Goal: Task Accomplishment & Management: Use online tool/utility

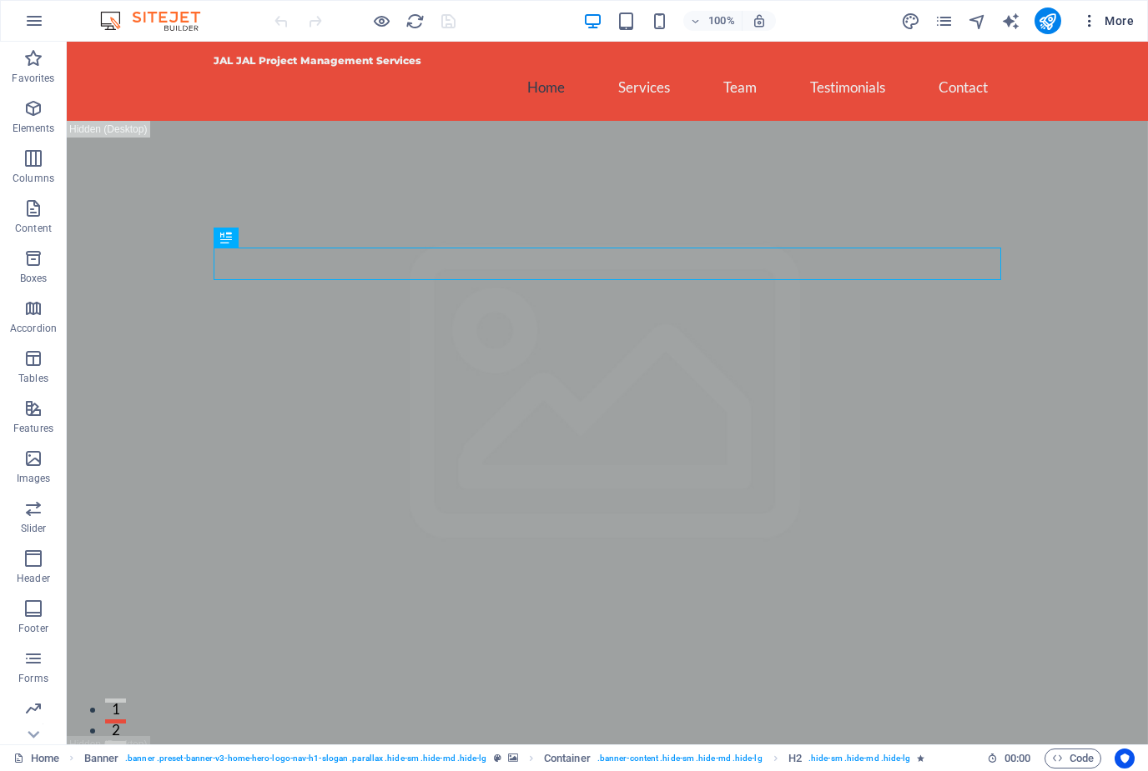
click at [1118, 20] on span "More" at bounding box center [1107, 21] width 53 height 17
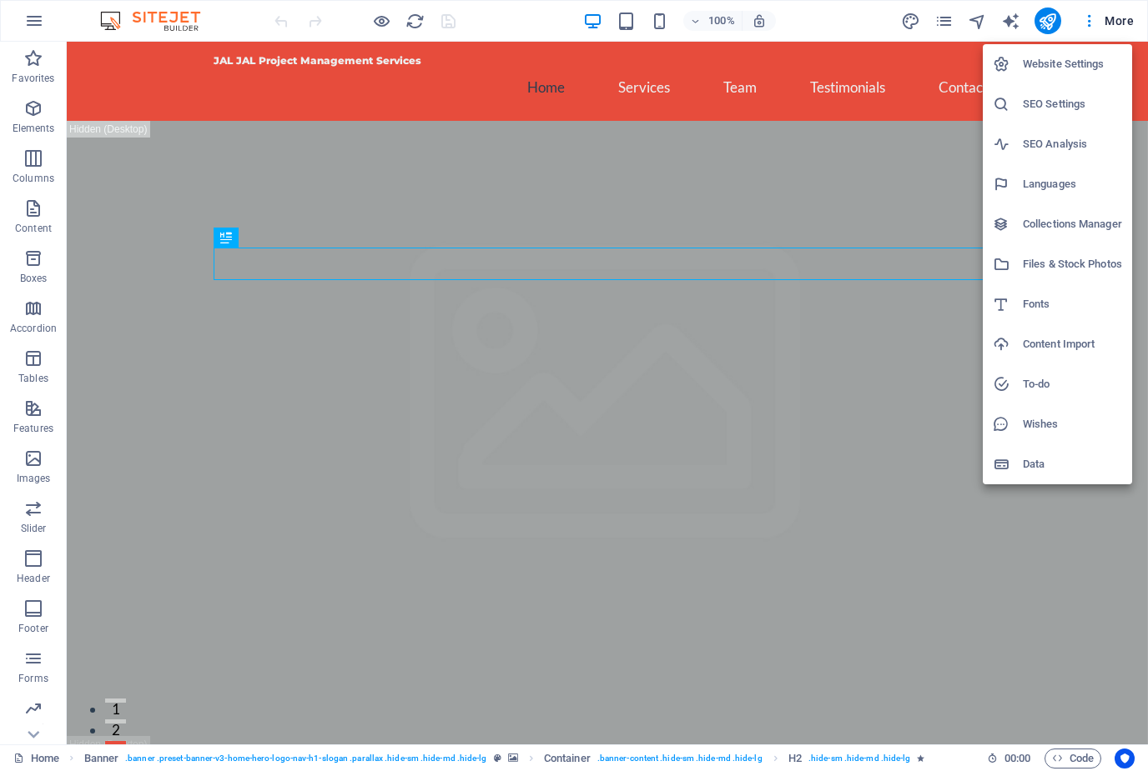
click at [1090, 19] on div at bounding box center [574, 385] width 1148 height 771
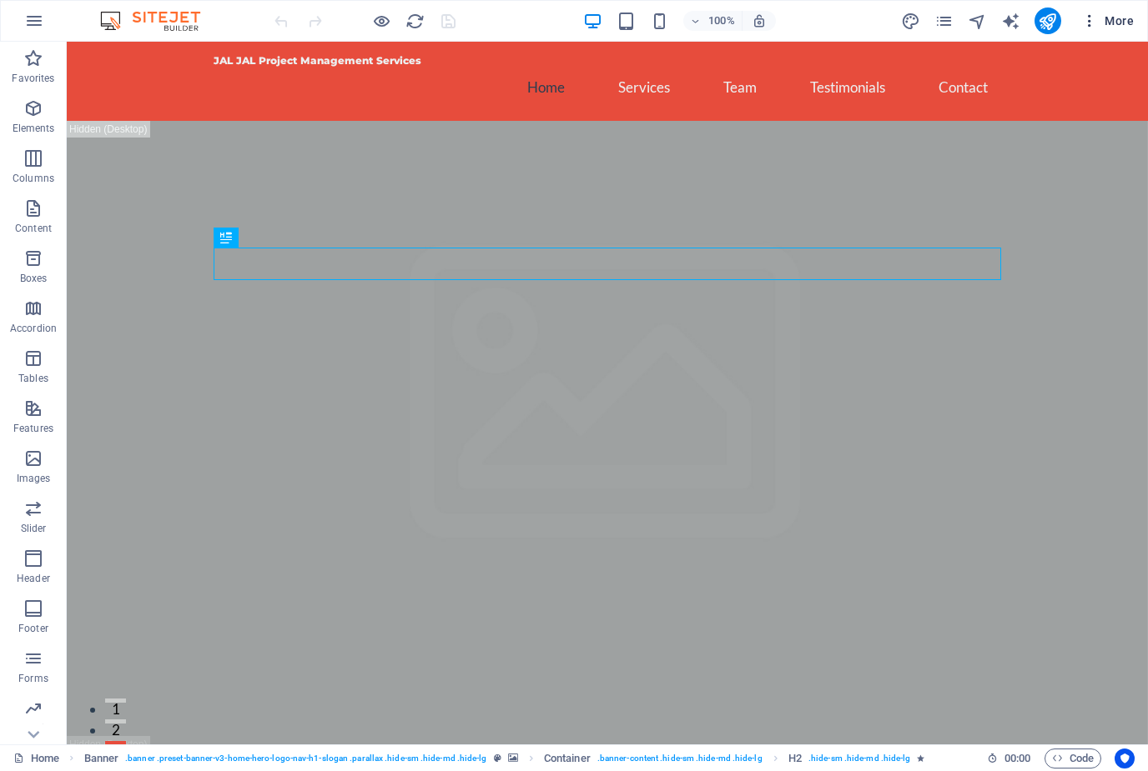
click at [1094, 15] on icon "button" at bounding box center [1089, 21] width 17 height 17
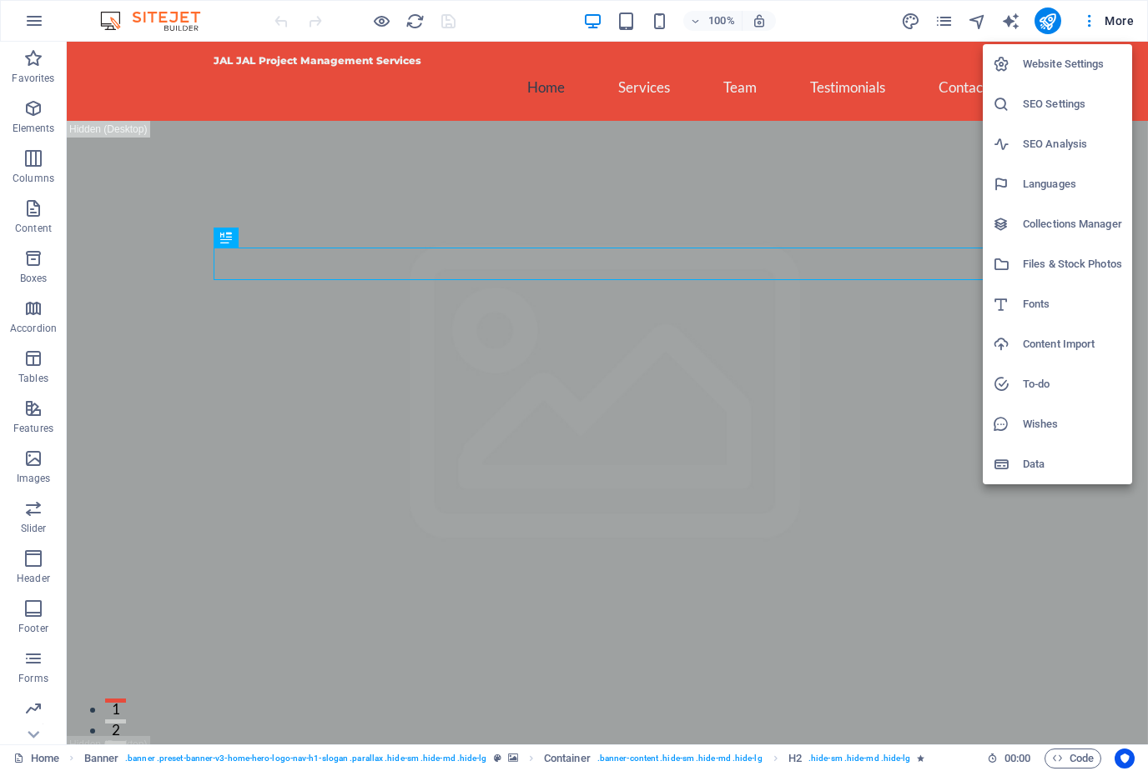
click at [42, 27] on div at bounding box center [574, 385] width 1148 height 771
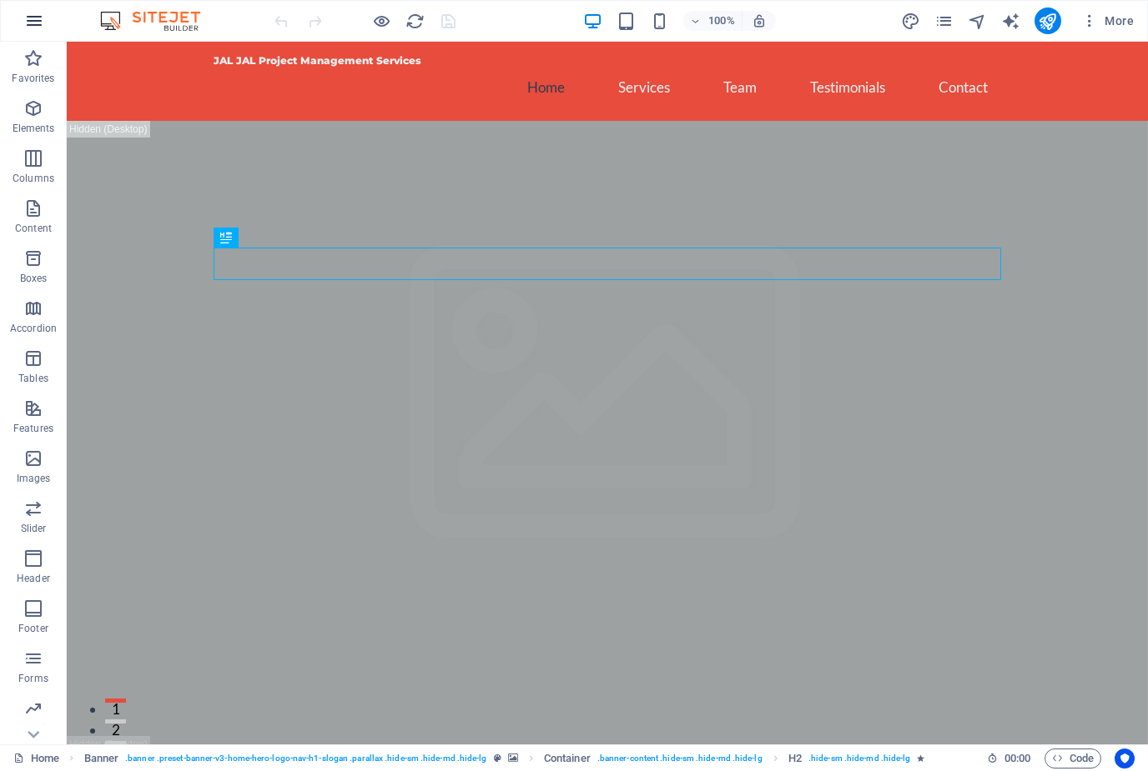
click at [41, 29] on icon "button" at bounding box center [34, 21] width 20 height 20
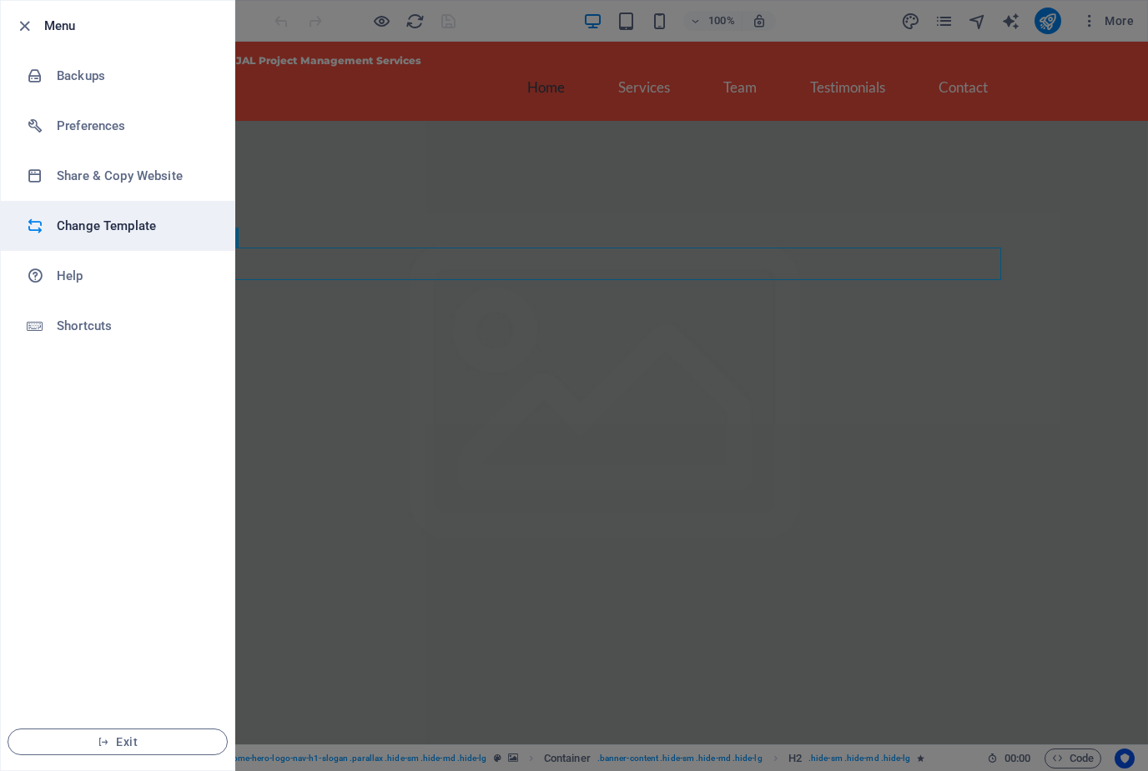
click at [81, 238] on li "Change Template" at bounding box center [118, 226] width 234 height 50
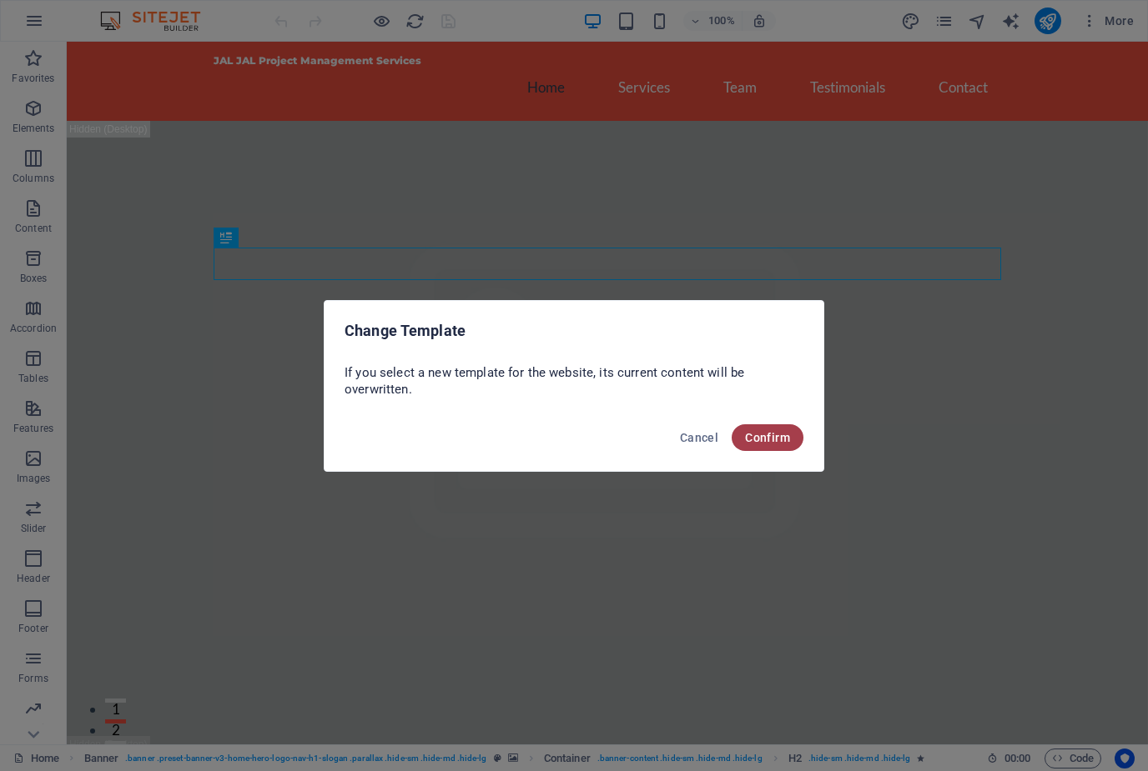
click at [763, 444] on span "Confirm" at bounding box center [767, 437] width 45 height 13
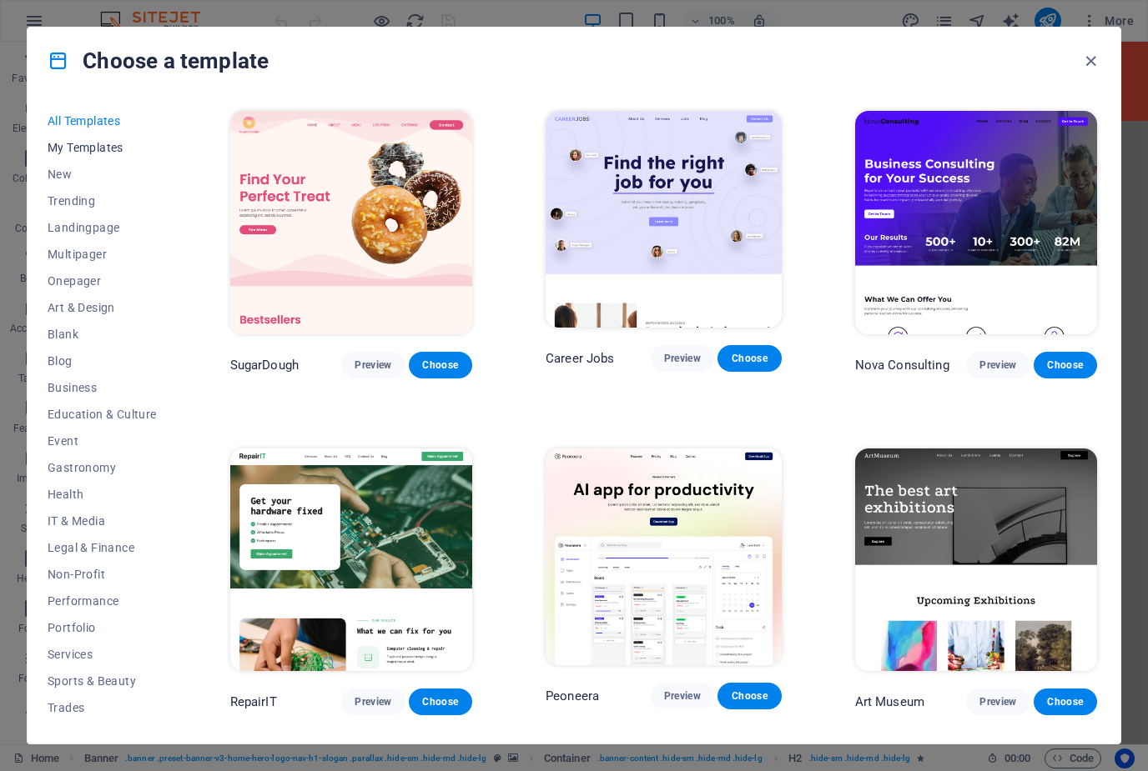
click at [95, 152] on span "My Templates" at bounding box center [102, 147] width 109 height 13
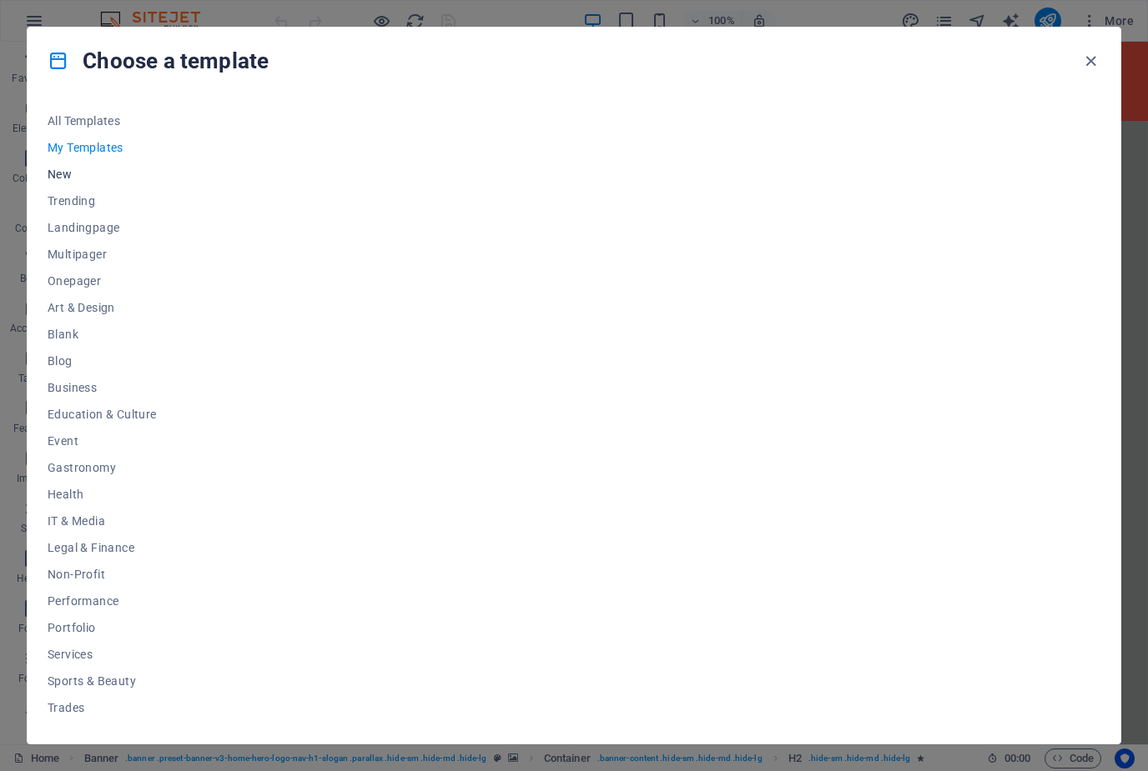
click at [73, 179] on span "New" at bounding box center [102, 174] width 109 height 13
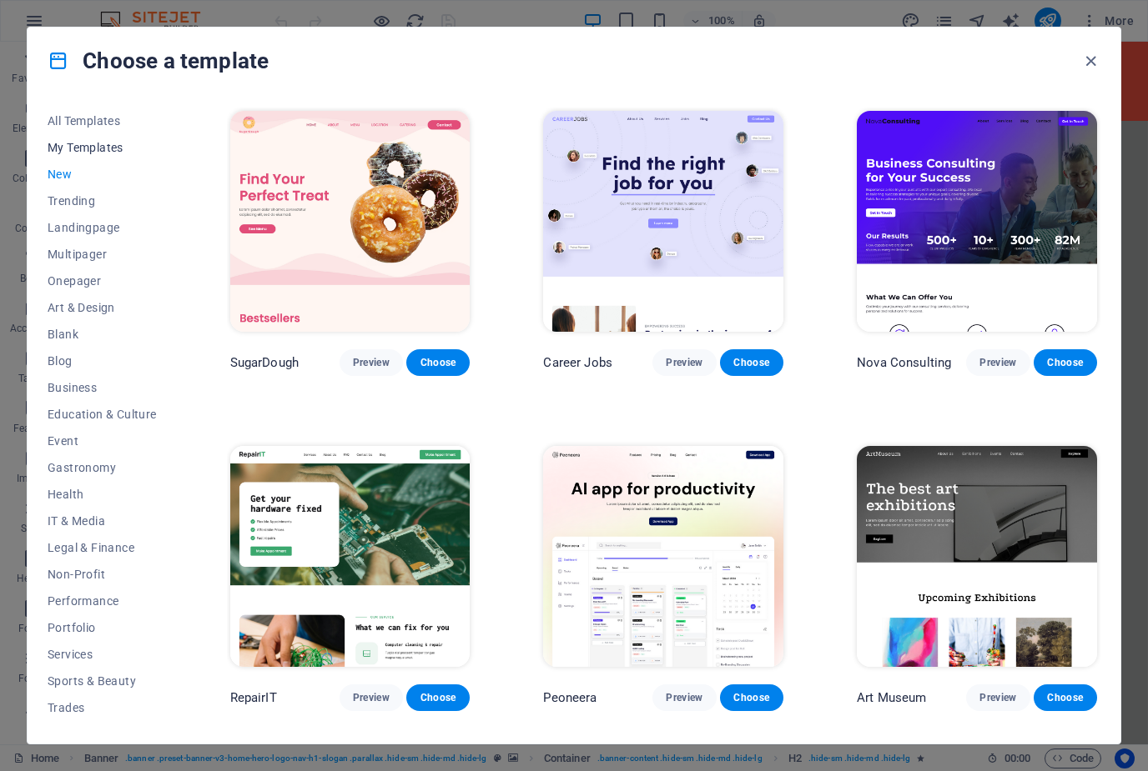
click at [86, 148] on span "My Templates" at bounding box center [102, 147] width 109 height 13
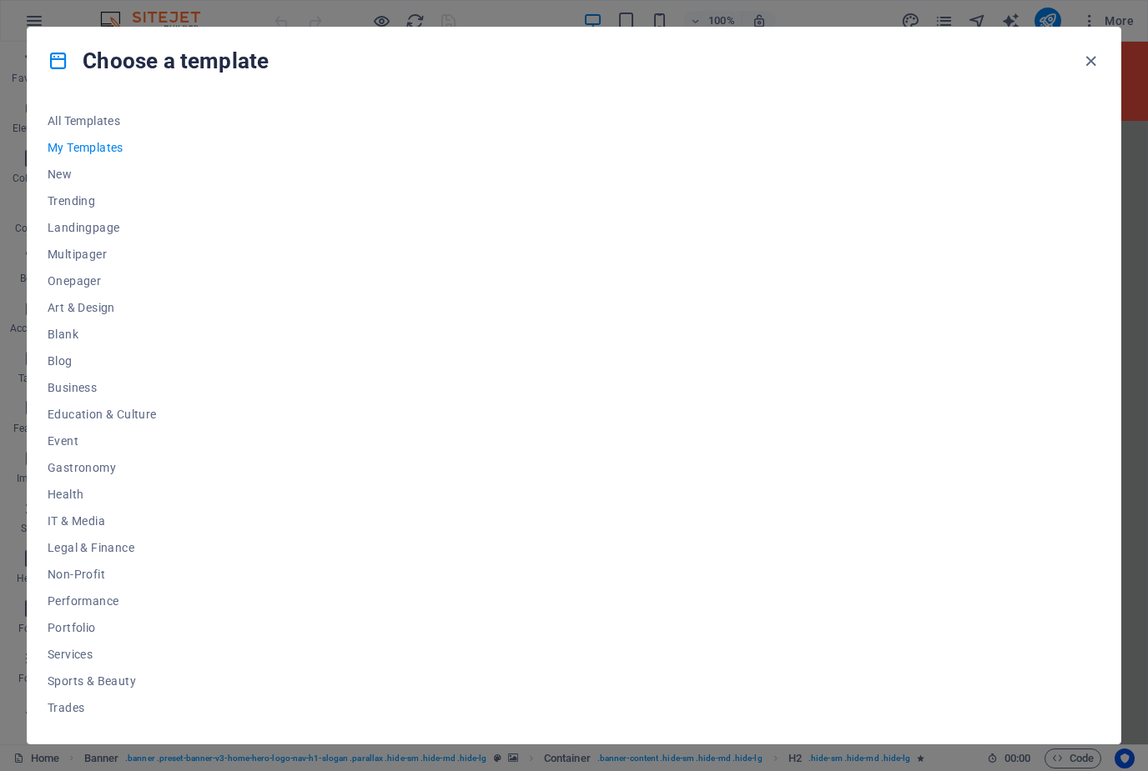
click at [463, 327] on div at bounding box center [663, 416] width 873 height 616
click at [468, 430] on div at bounding box center [663, 416] width 873 height 616
click at [1078, 69] on div "Choose a template" at bounding box center [574, 61] width 1093 height 67
click at [1096, 58] on icon "button" at bounding box center [1090, 61] width 19 height 19
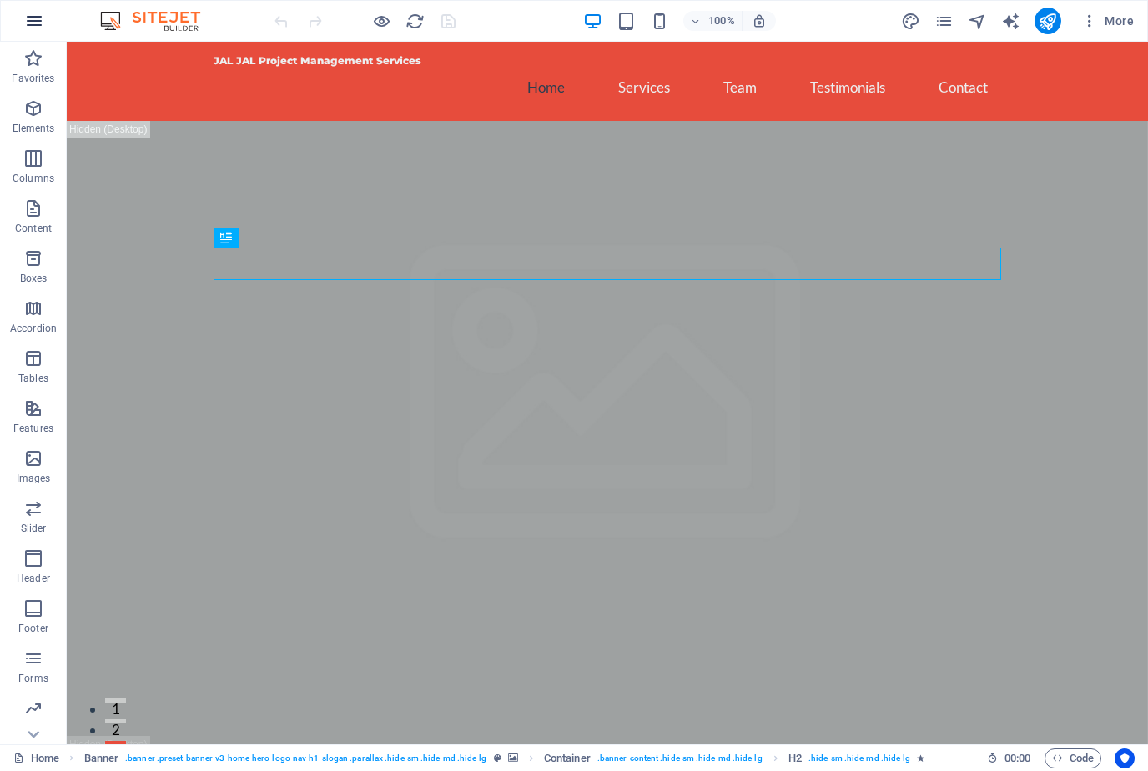
click at [37, 28] on icon "button" at bounding box center [34, 21] width 20 height 20
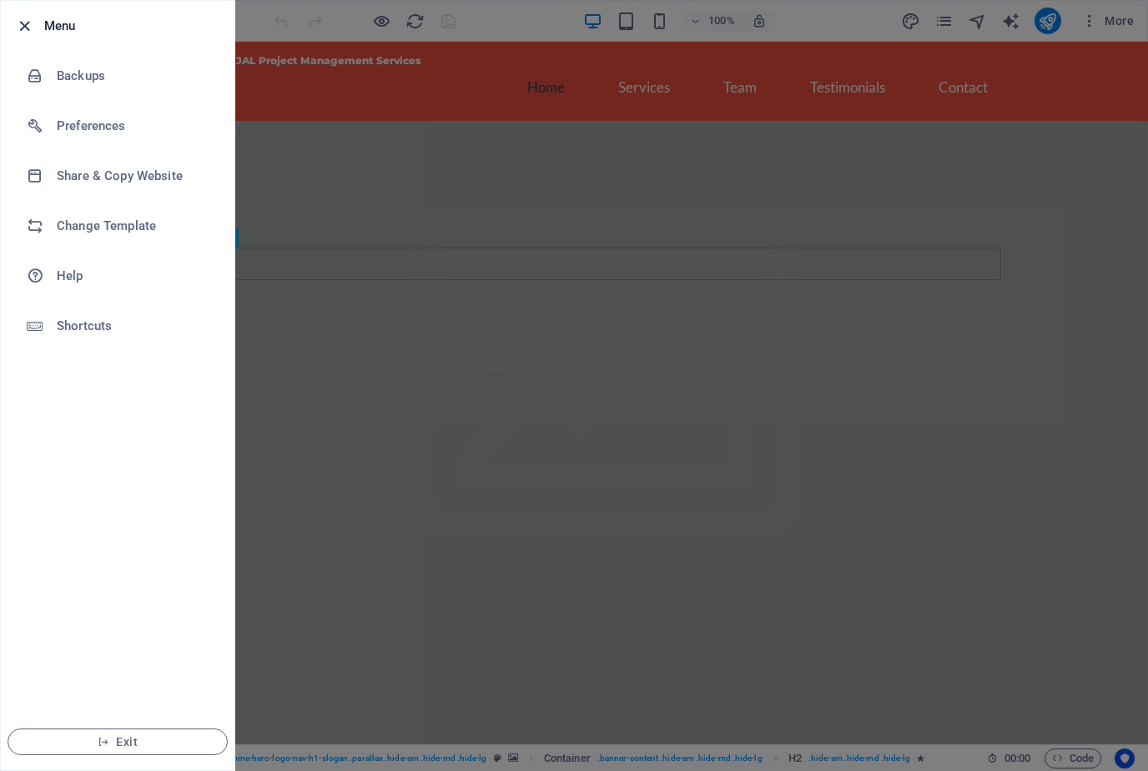
click at [26, 32] on icon "button" at bounding box center [24, 26] width 19 height 19
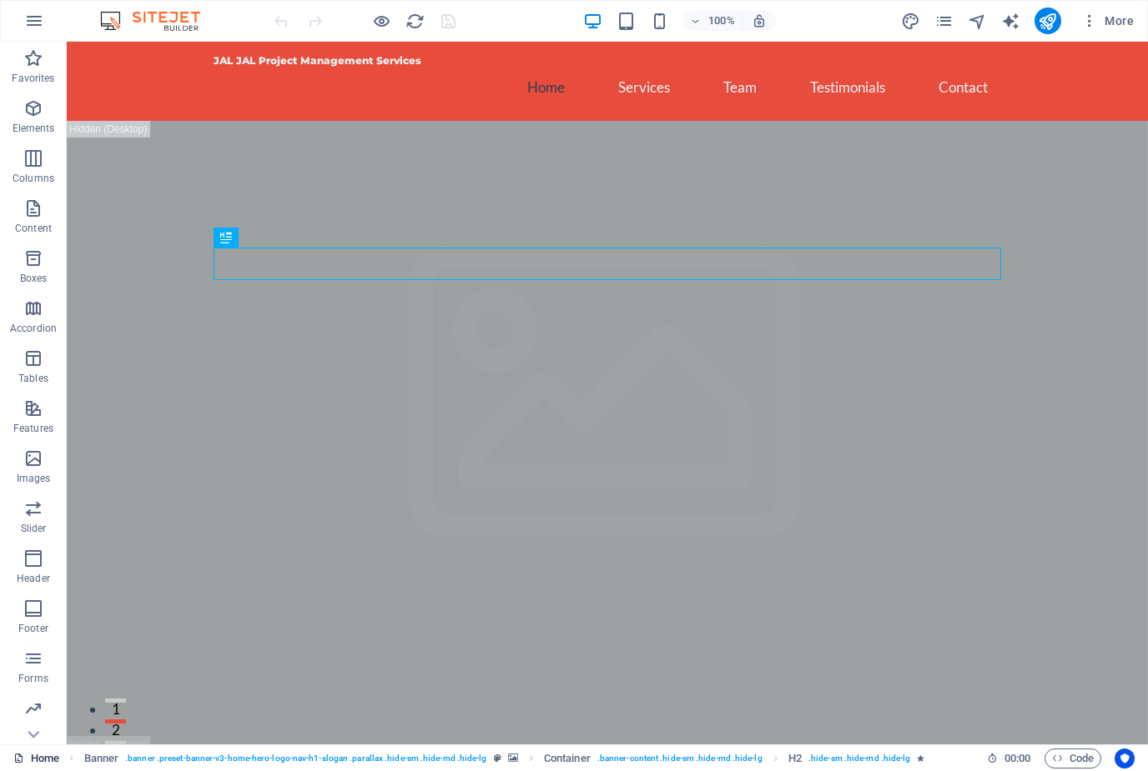
click at [41, 753] on link "Home" at bounding box center [36, 759] width 46 height 20
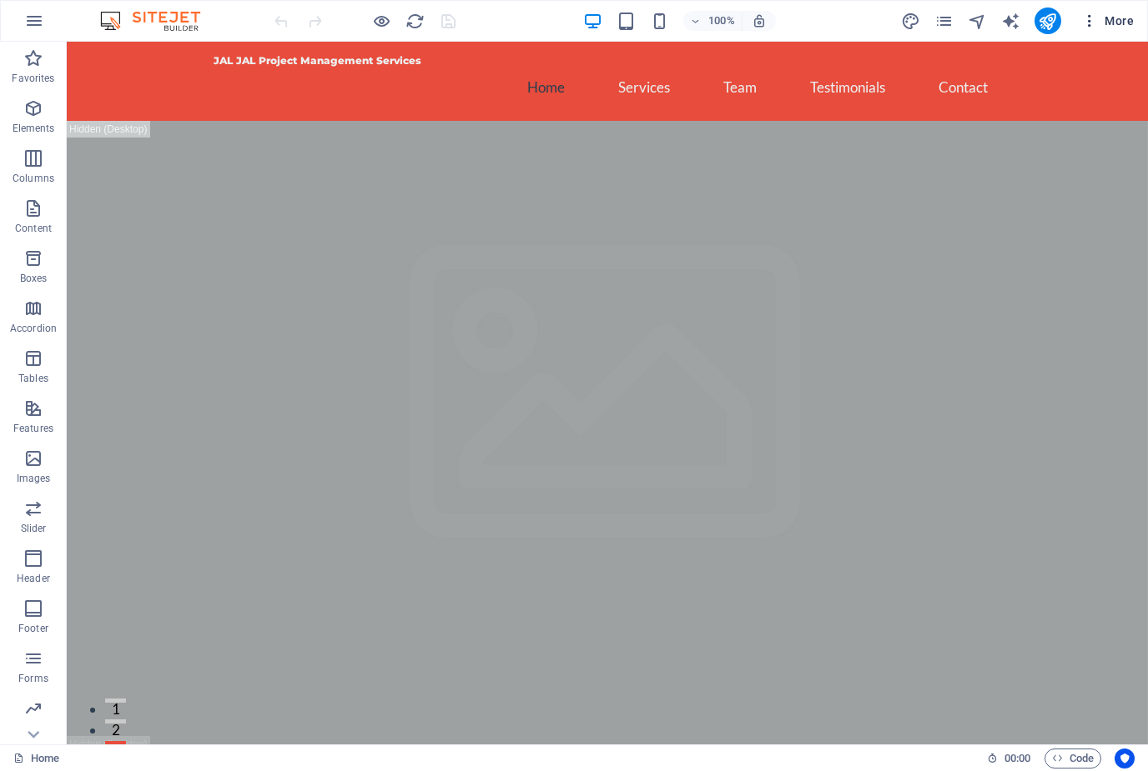
click at [1122, 23] on span "More" at bounding box center [1107, 21] width 53 height 17
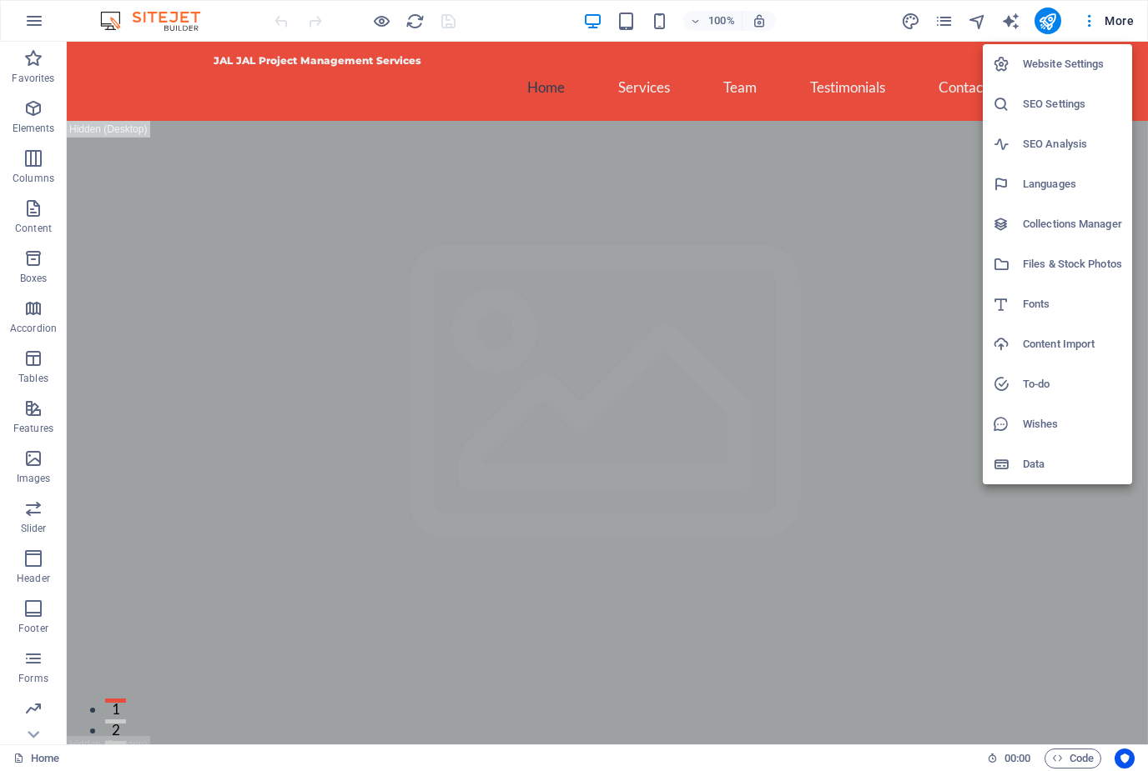
click at [1094, 68] on h6 "Website Settings" at bounding box center [1071, 64] width 99 height 20
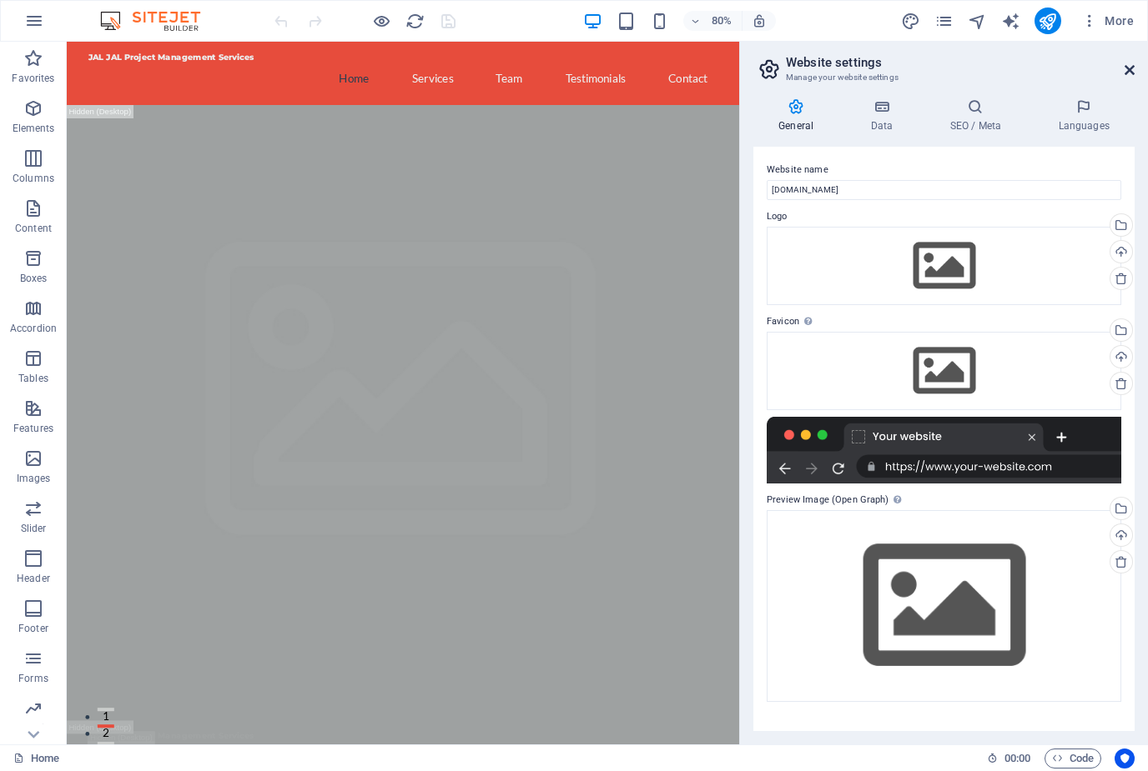
click at [1132, 68] on icon at bounding box center [1129, 69] width 10 height 13
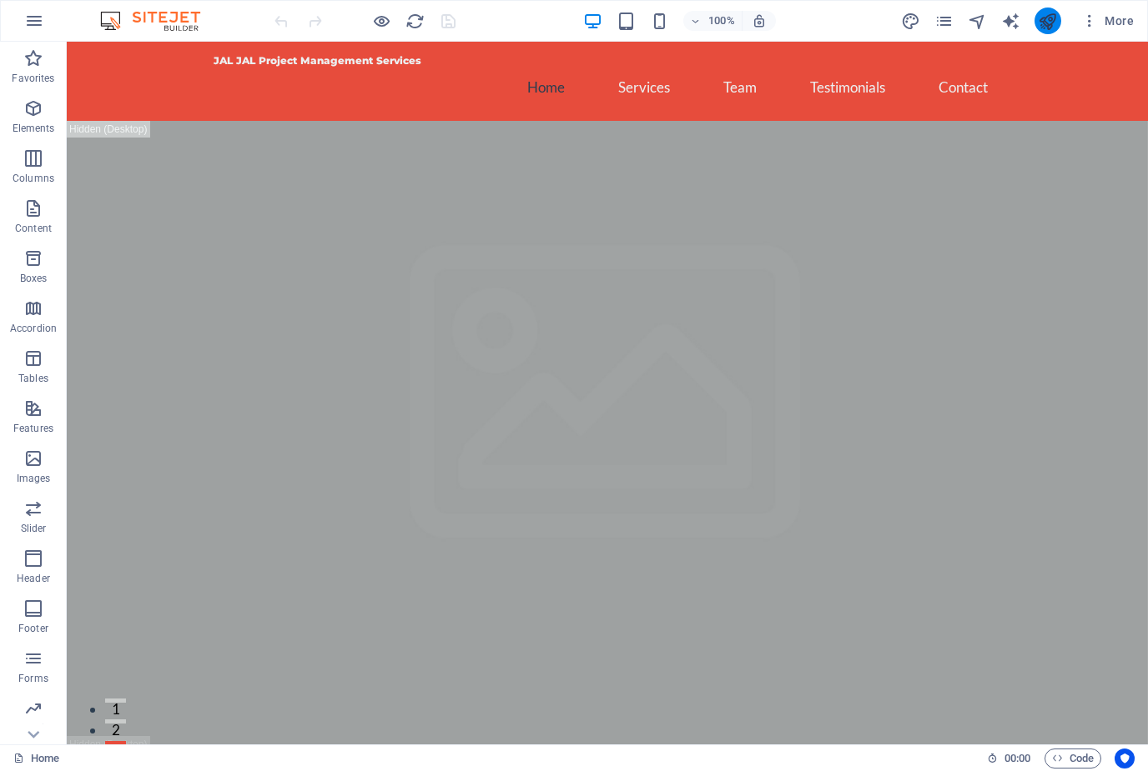
click at [1053, 20] on icon "publish" at bounding box center [1046, 21] width 19 height 19
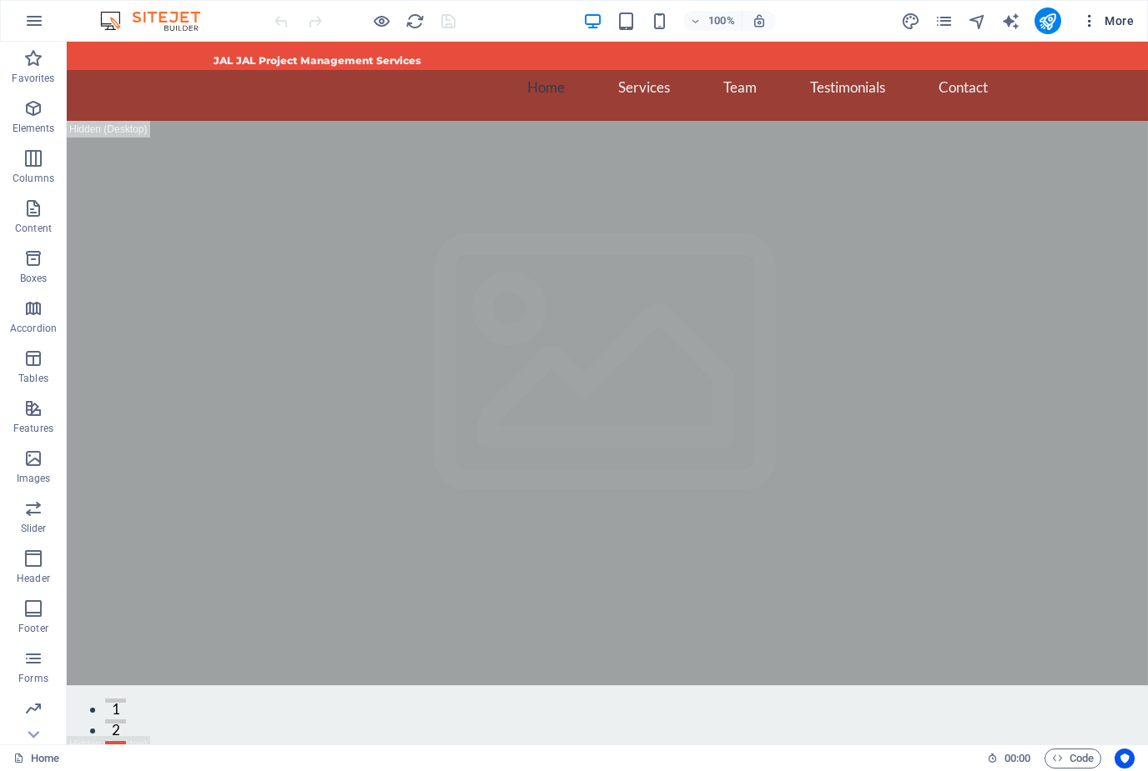
click at [1111, 21] on span "More" at bounding box center [1107, 21] width 53 height 17
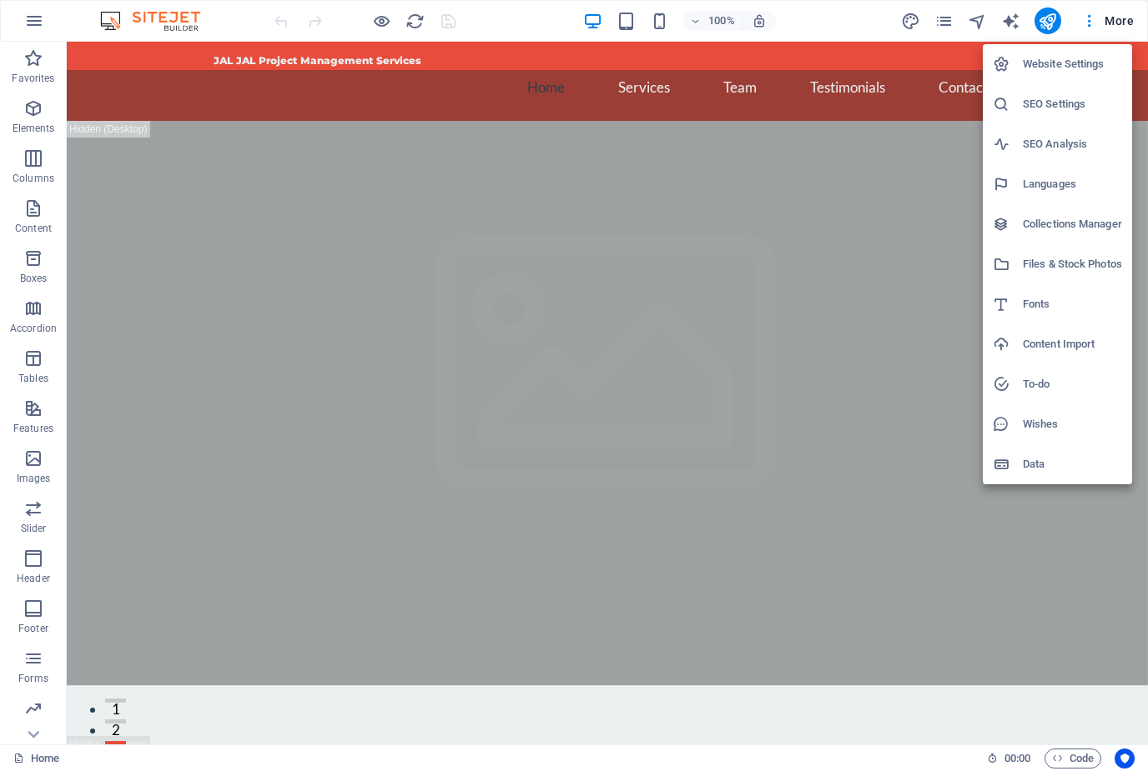
click at [35, 729] on div at bounding box center [574, 385] width 1148 height 771
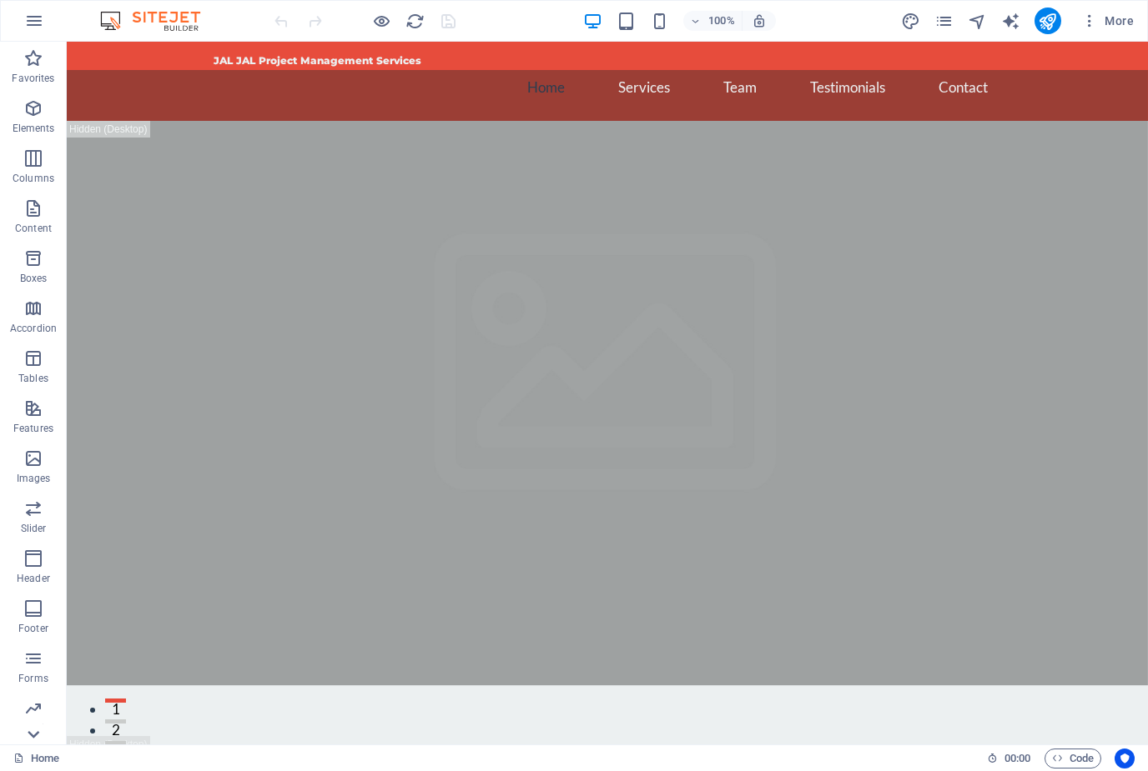
click at [32, 729] on icon at bounding box center [33, 734] width 23 height 23
click at [47, 765] on link "Home" at bounding box center [36, 759] width 46 height 20
click at [47, 762] on link "Home" at bounding box center [36, 759] width 46 height 20
click at [46, 765] on link "Home" at bounding box center [36, 759] width 46 height 20
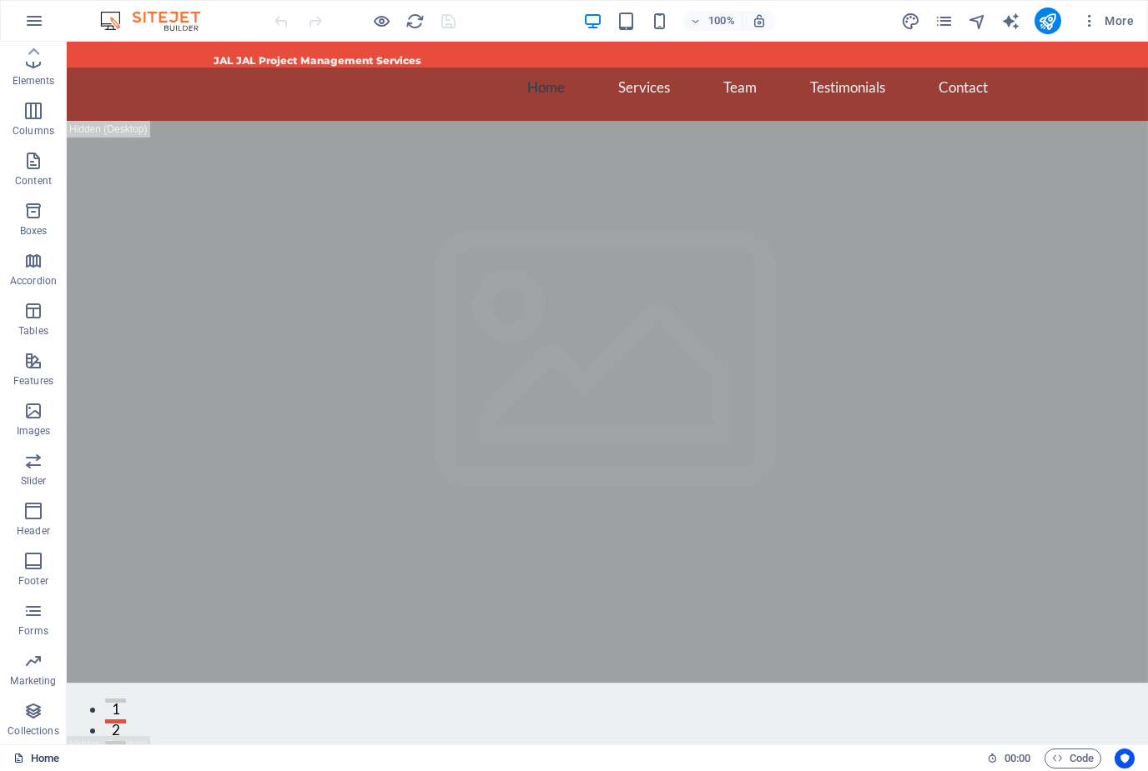
scroll to position [0, 0]
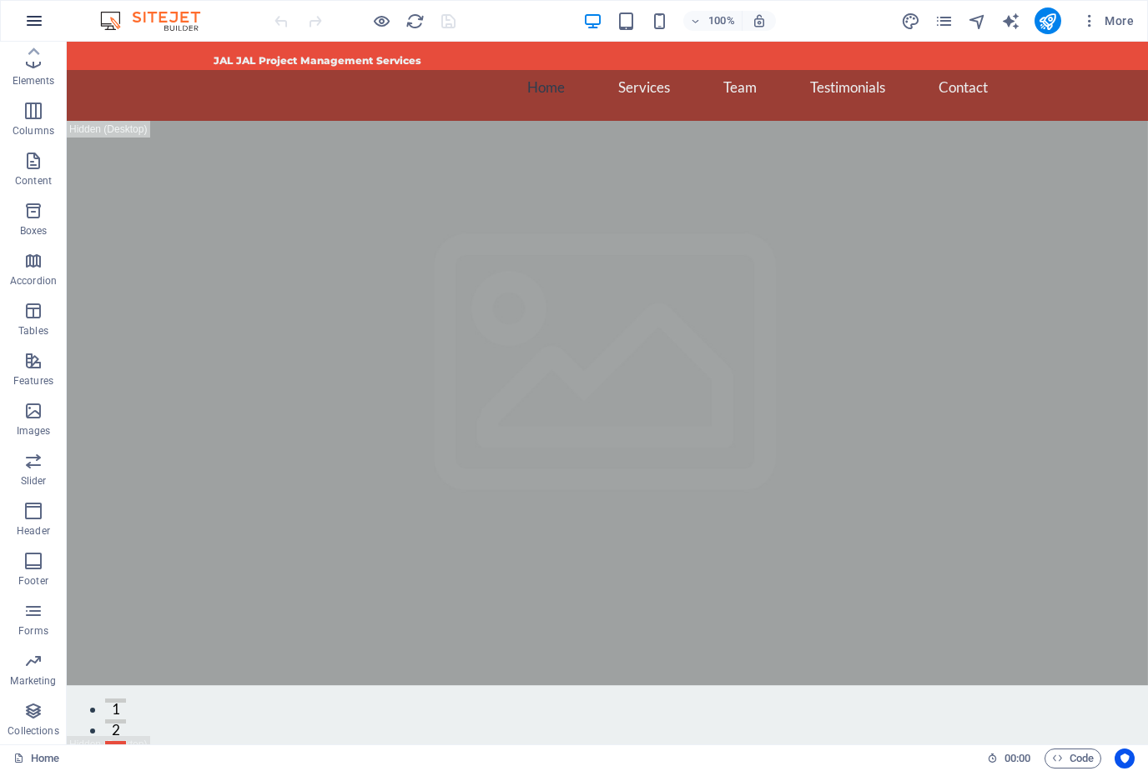
click at [49, 25] on button "button" at bounding box center [34, 21] width 40 height 40
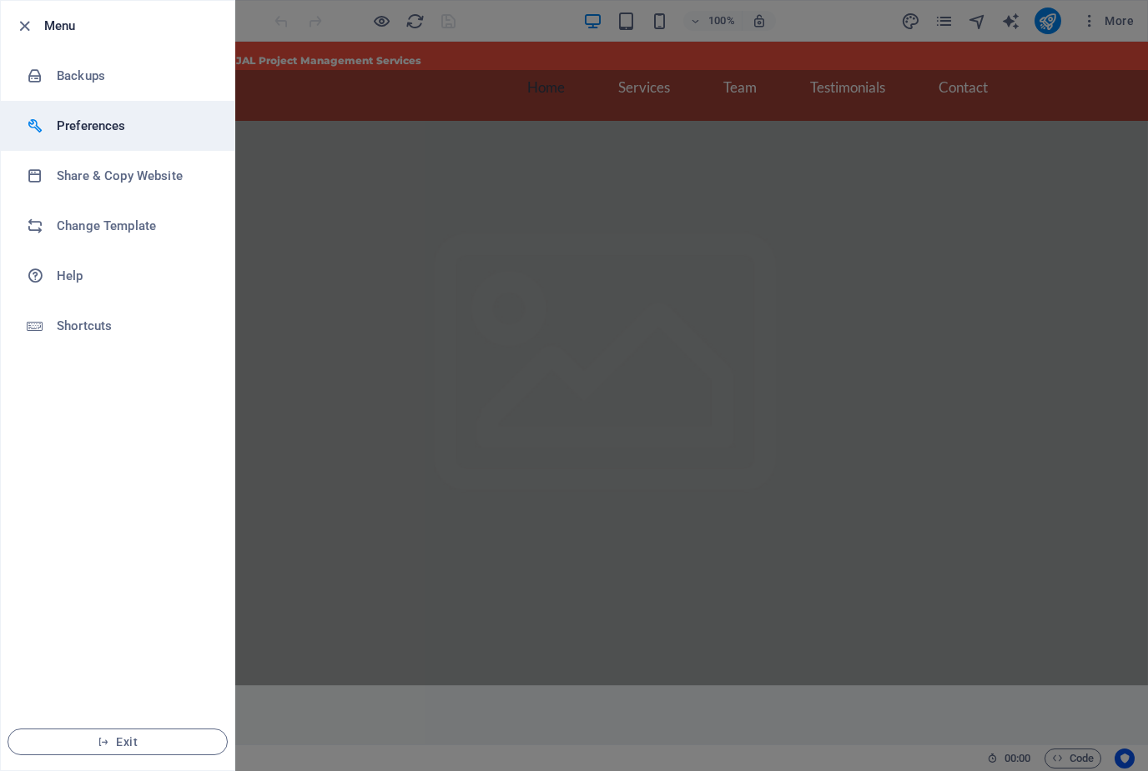
click at [112, 131] on h6 "Preferences" at bounding box center [134, 126] width 154 height 20
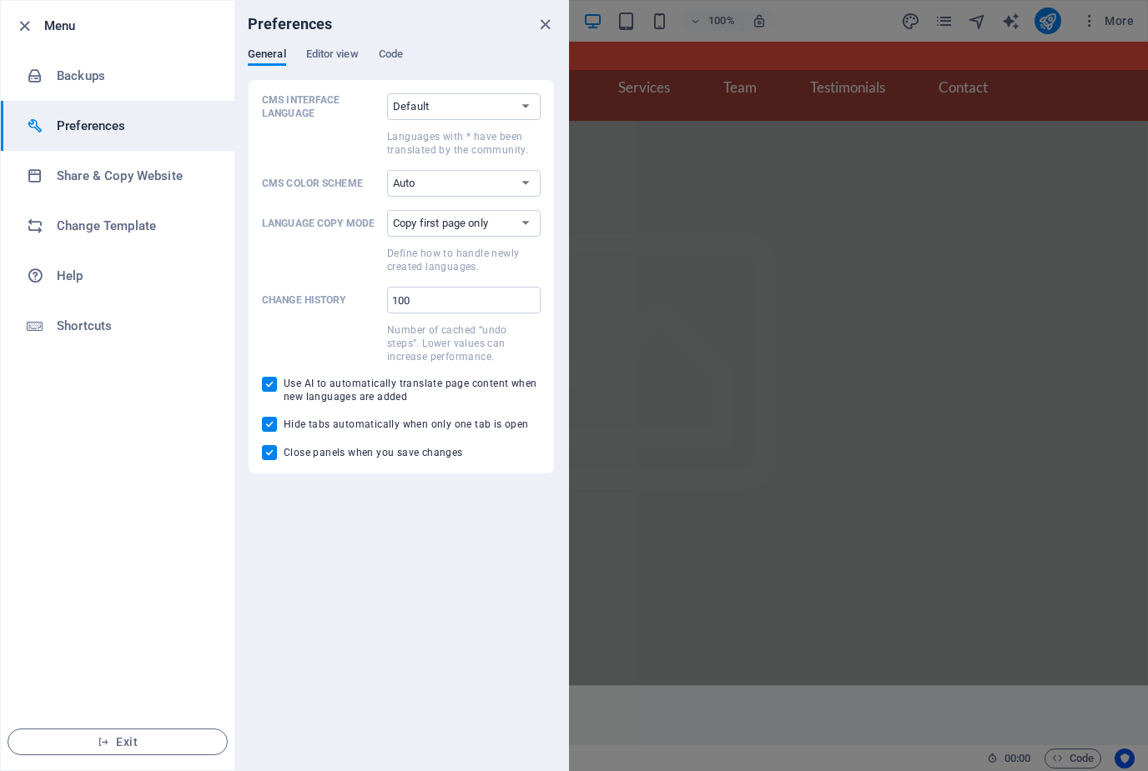
click at [87, 452] on ul "Menu Backups Preferences Share & Copy Website Change Template Help Shortcuts Ex…" at bounding box center [118, 386] width 234 height 770
click at [119, 233] on h6 "Change Template" at bounding box center [134, 226] width 154 height 20
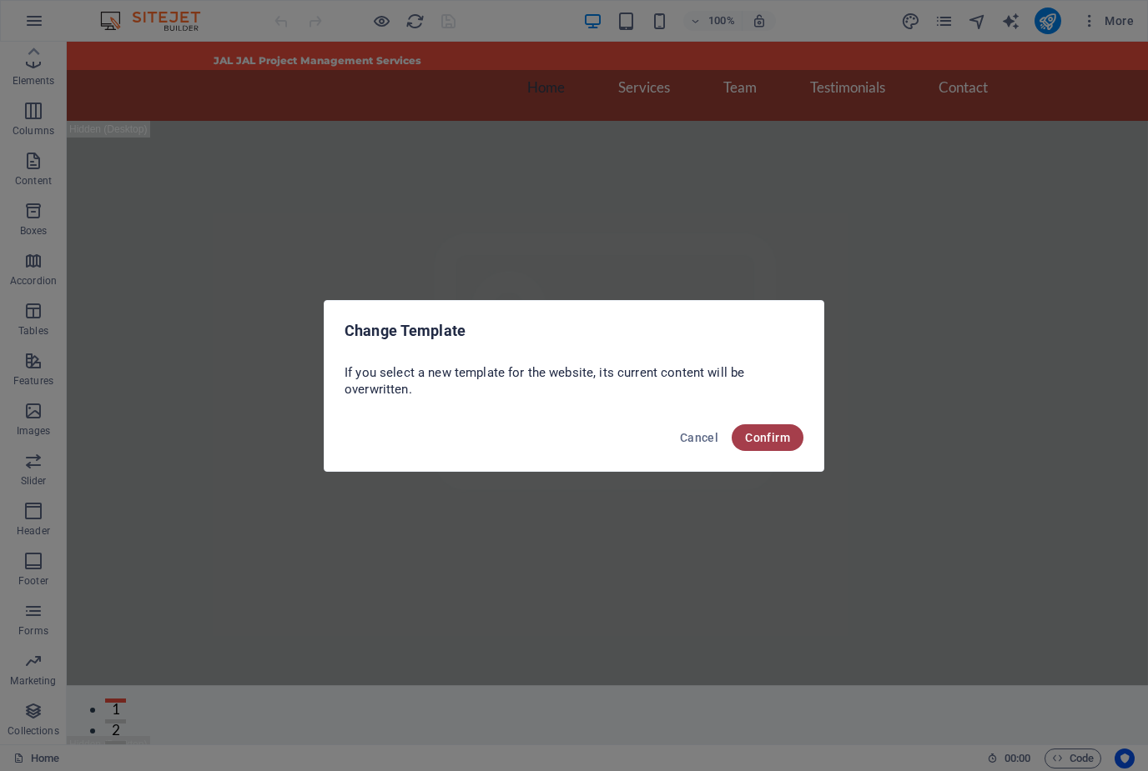
click at [777, 445] on button "Confirm" at bounding box center [767, 438] width 72 height 27
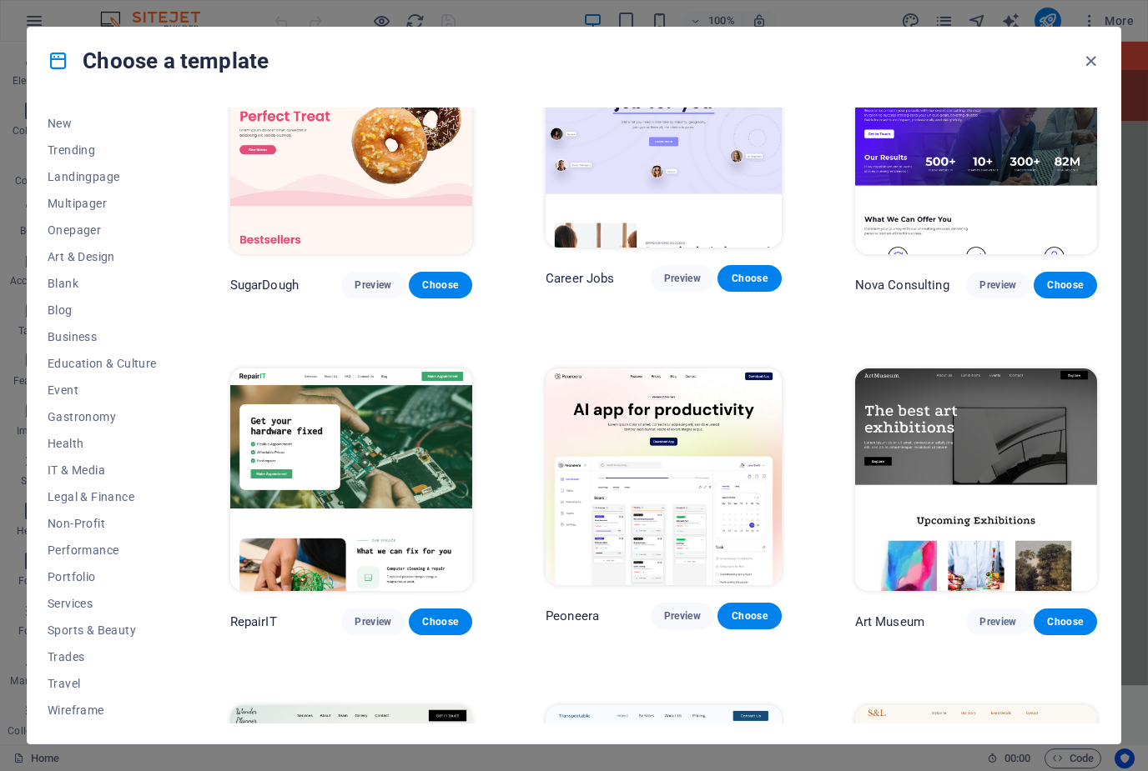
scroll to position [51, 0]
click at [87, 328] on button "Business" at bounding box center [102, 337] width 109 height 27
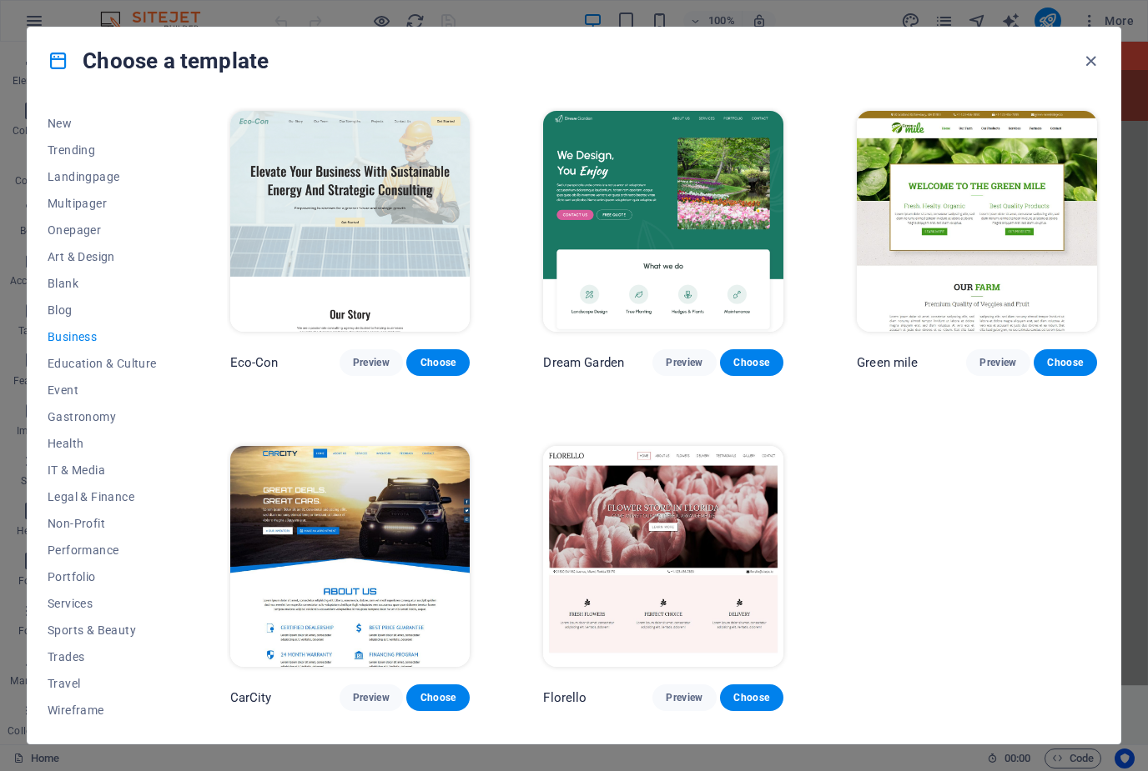
scroll to position [0, 0]
click at [79, 245] on button "Art & Design" at bounding box center [102, 257] width 109 height 27
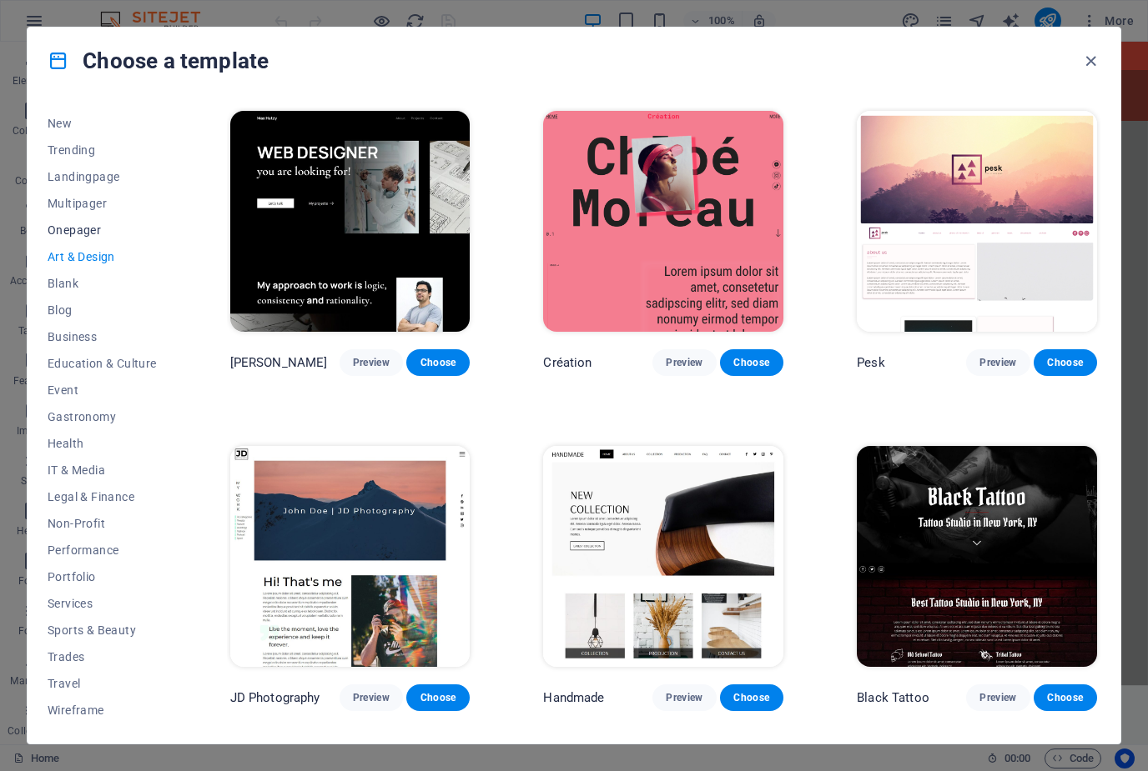
click at [64, 238] on button "Onepager" at bounding box center [102, 230] width 109 height 27
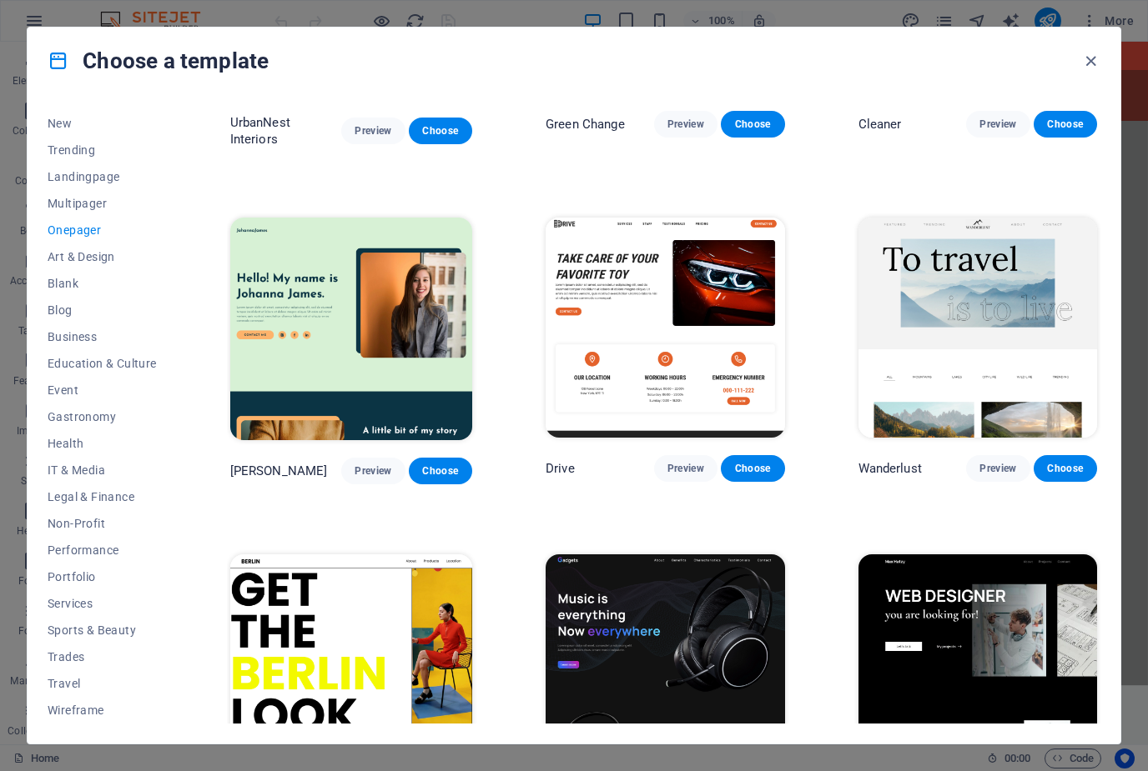
scroll to position [913, 0]
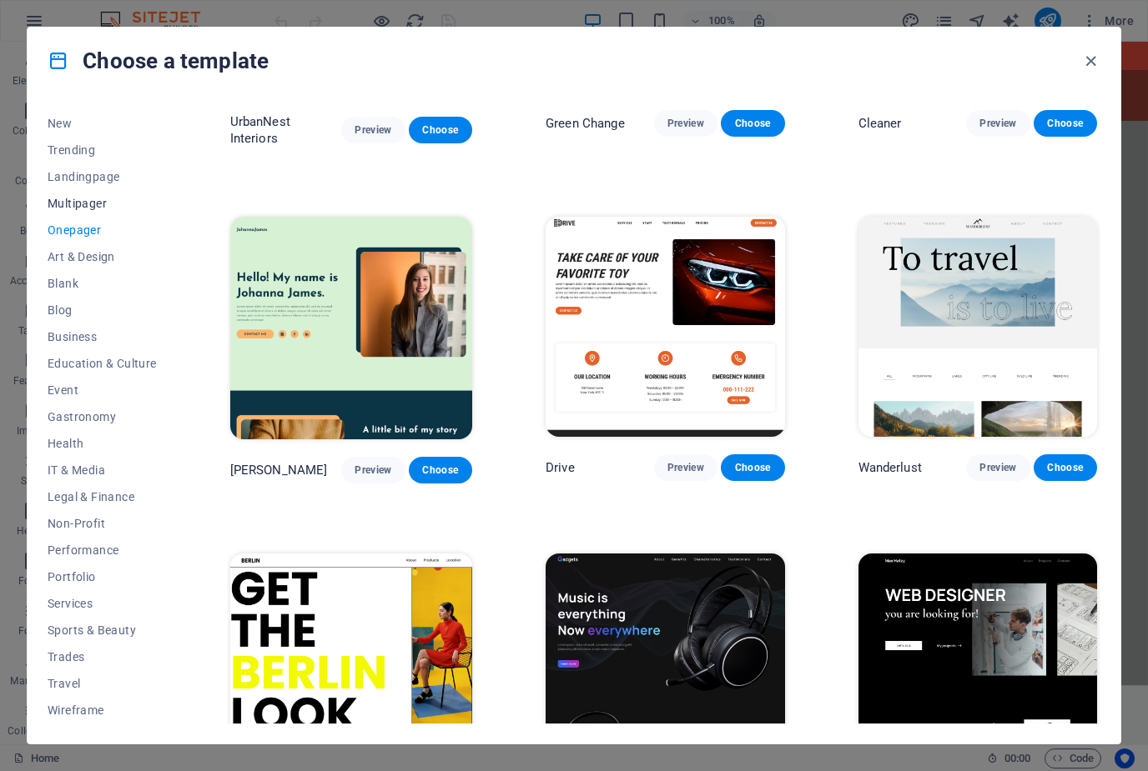
click at [69, 207] on span "Multipager" at bounding box center [102, 203] width 109 height 13
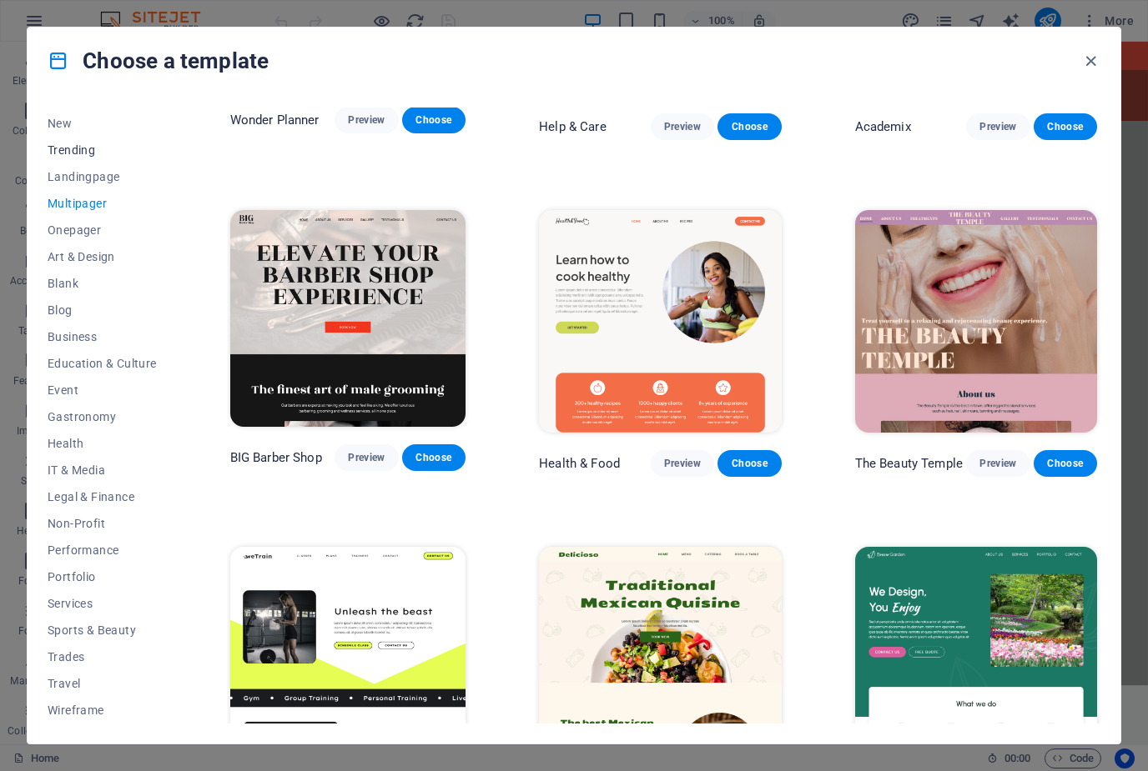
click at [68, 143] on span "Trending" at bounding box center [102, 149] width 109 height 13
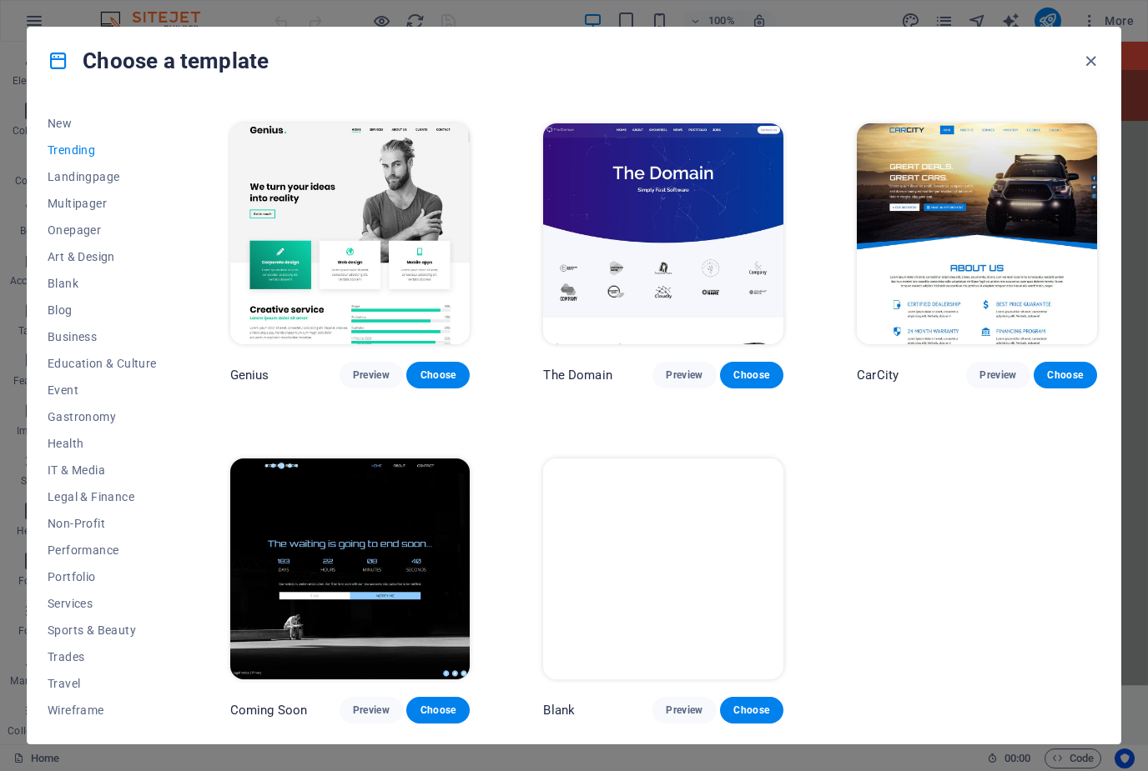
scroll to position [1329, 0]
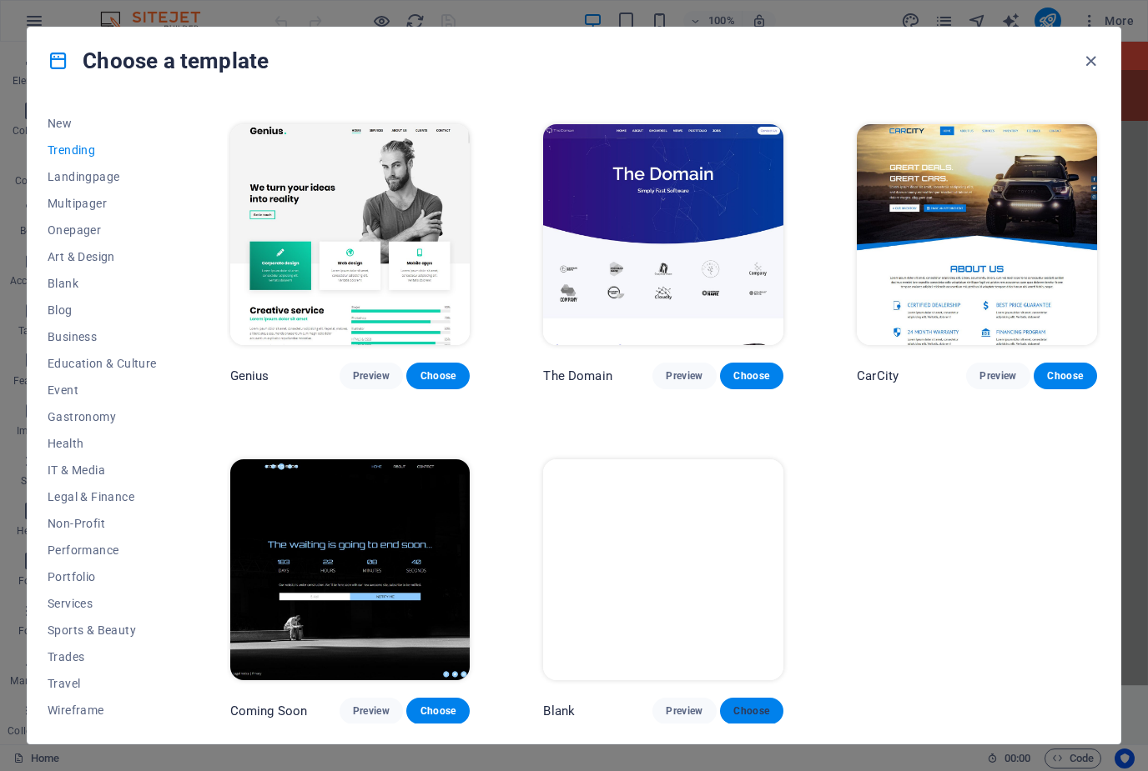
click at [749, 713] on span "Choose" at bounding box center [751, 711] width 37 height 13
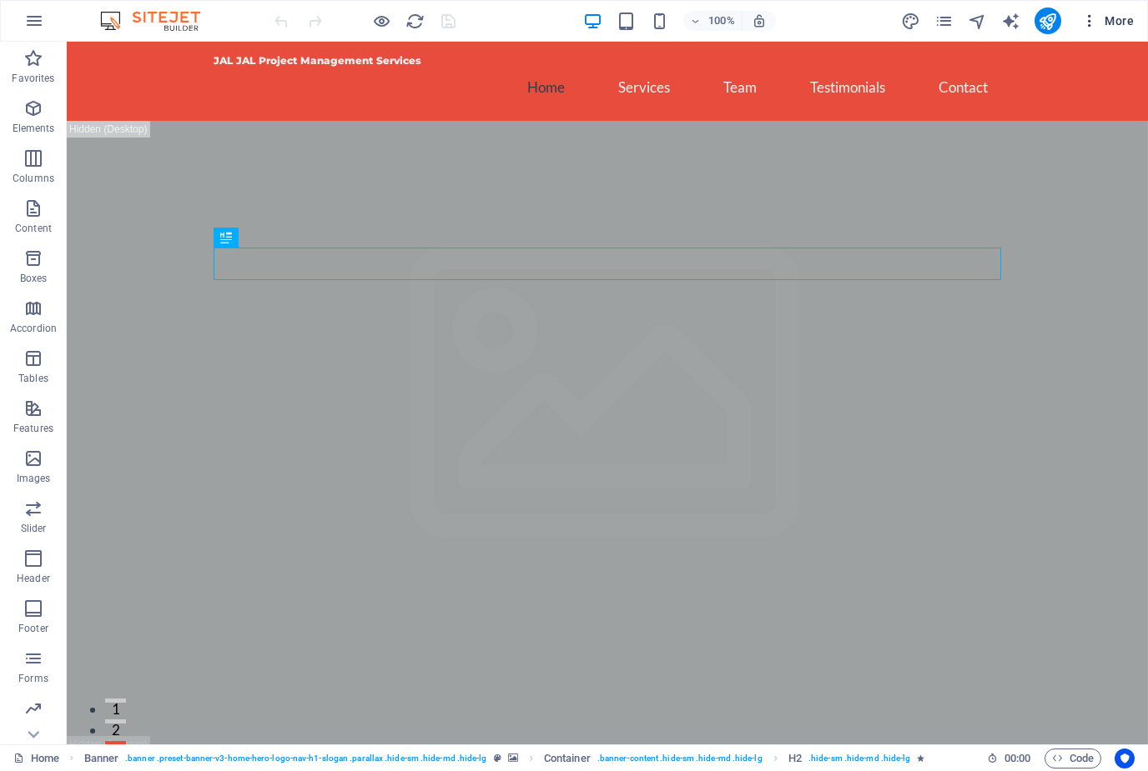
click at [1118, 30] on button "More" at bounding box center [1107, 21] width 66 height 27
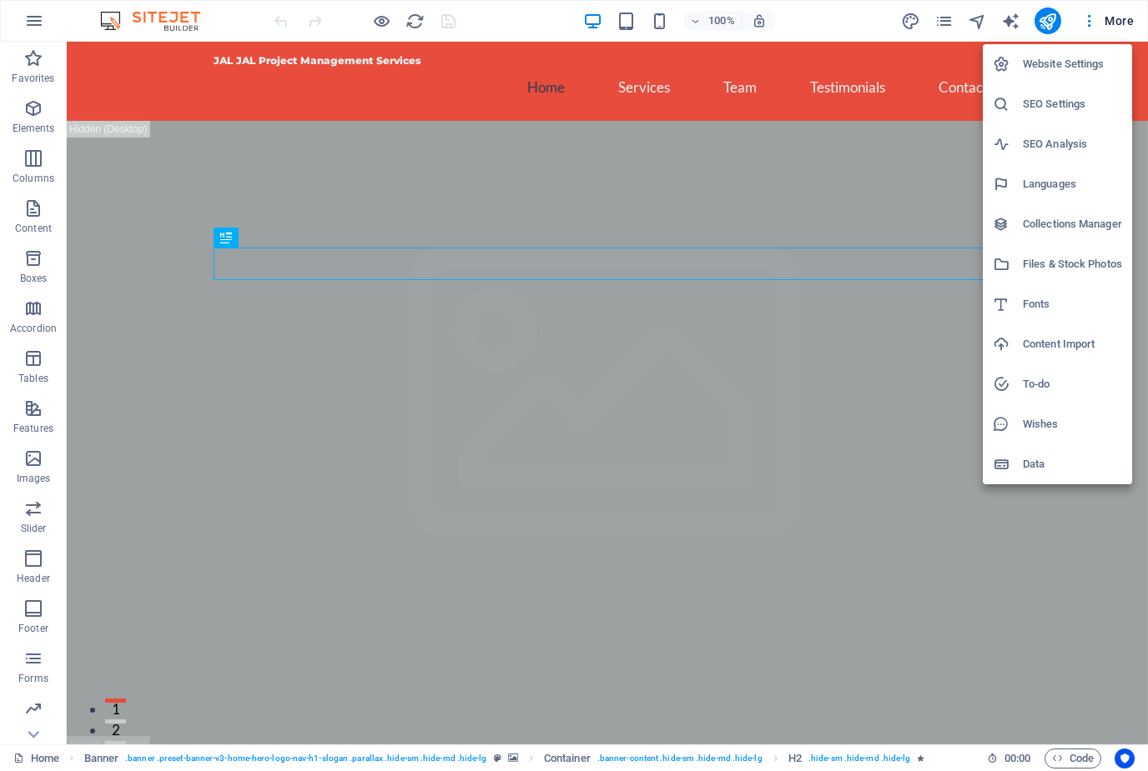
click at [45, 22] on div at bounding box center [574, 385] width 1148 height 771
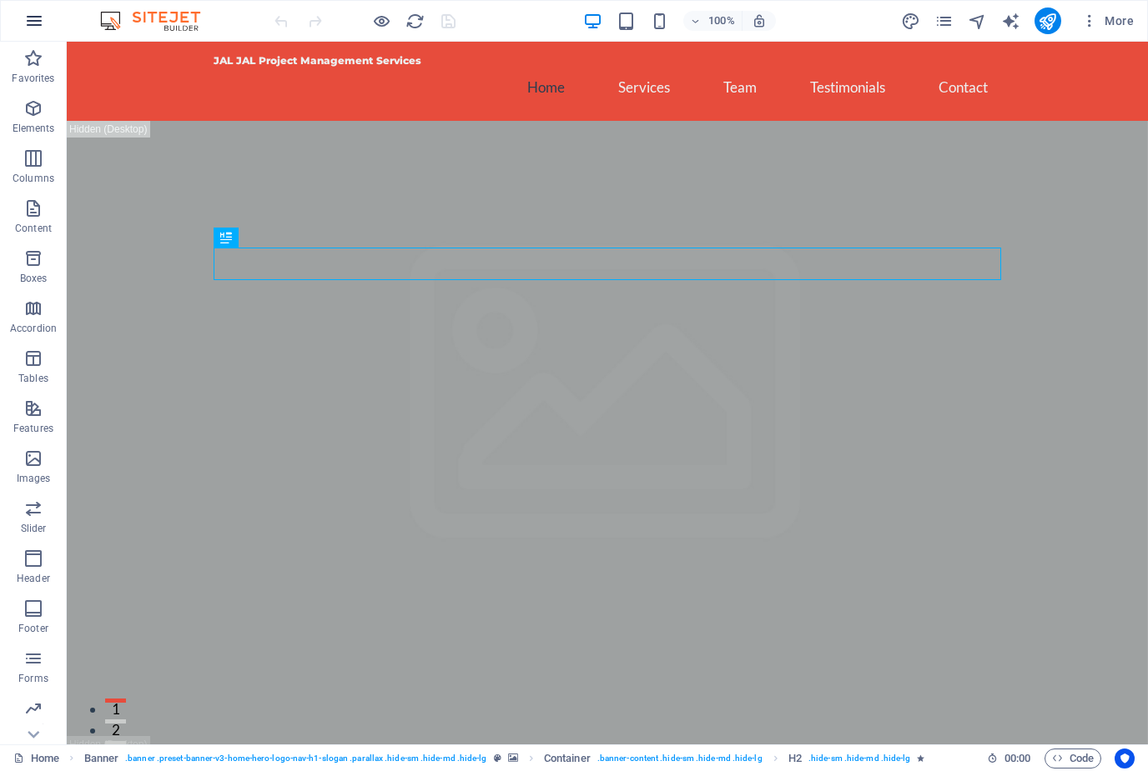
click at [22, 24] on button "button" at bounding box center [34, 21] width 40 height 40
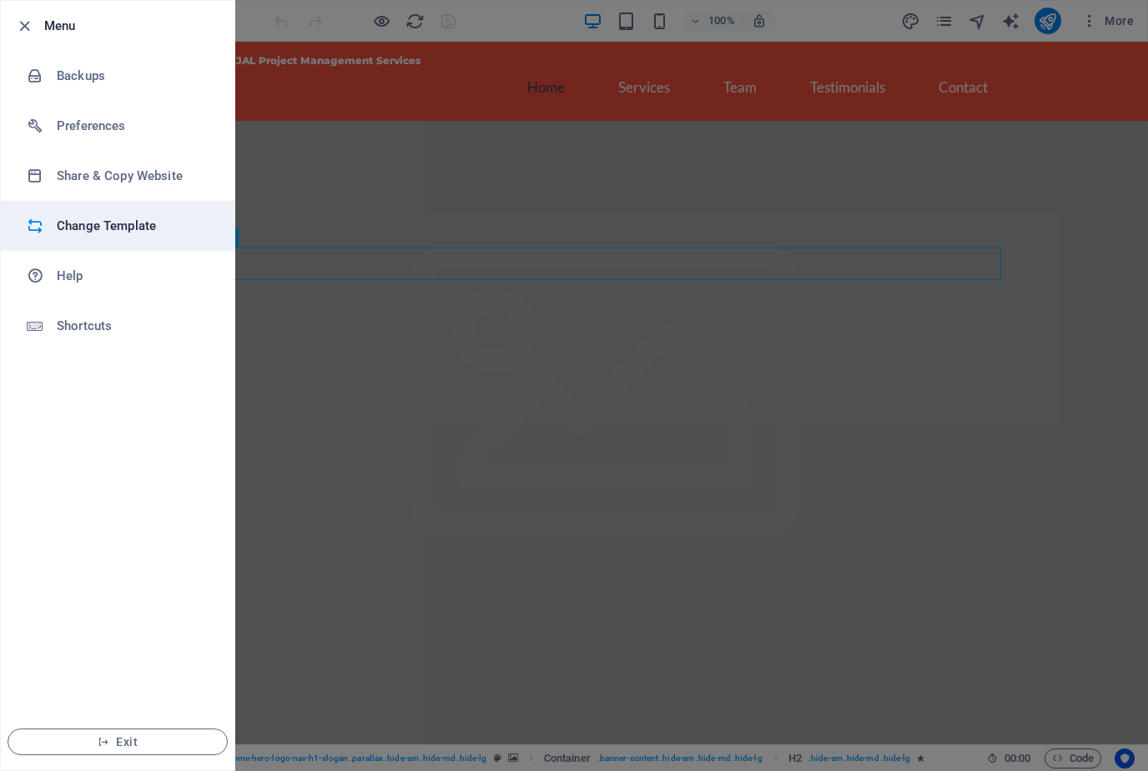
click at [118, 229] on h6 "Change Template" at bounding box center [134, 226] width 154 height 20
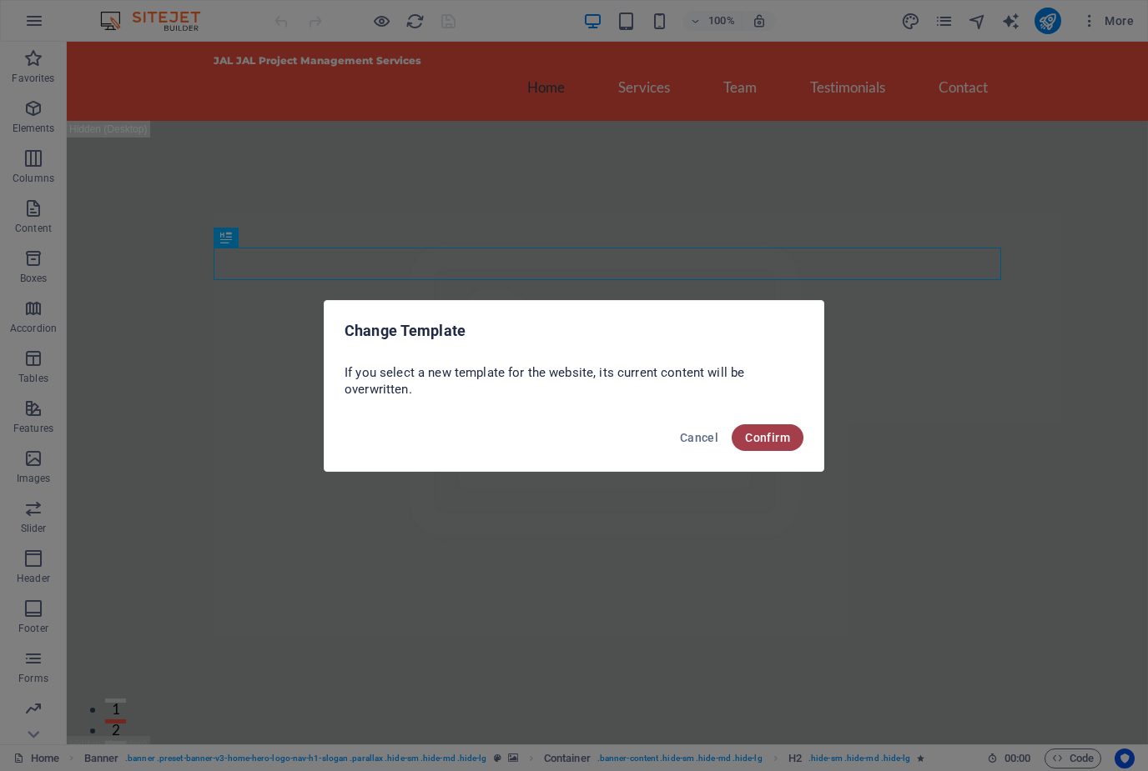
click at [776, 440] on span "Confirm" at bounding box center [767, 437] width 45 height 13
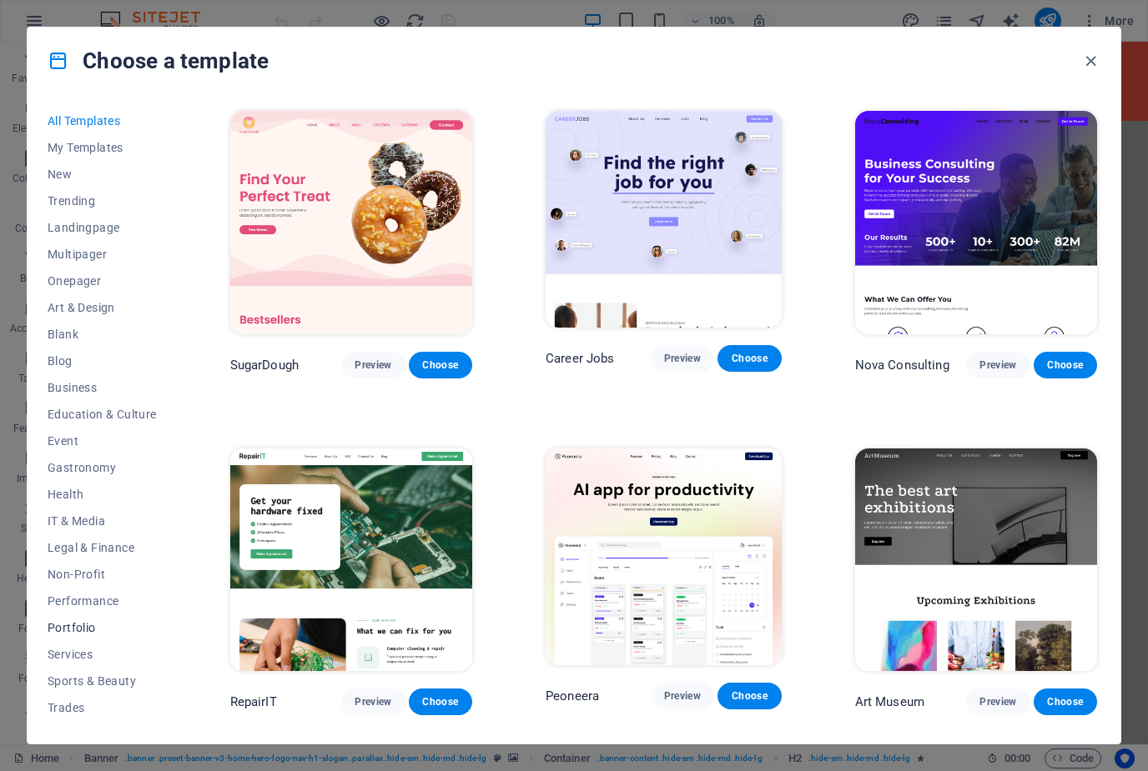
click at [77, 626] on span "Portfolio" at bounding box center [102, 627] width 109 height 13
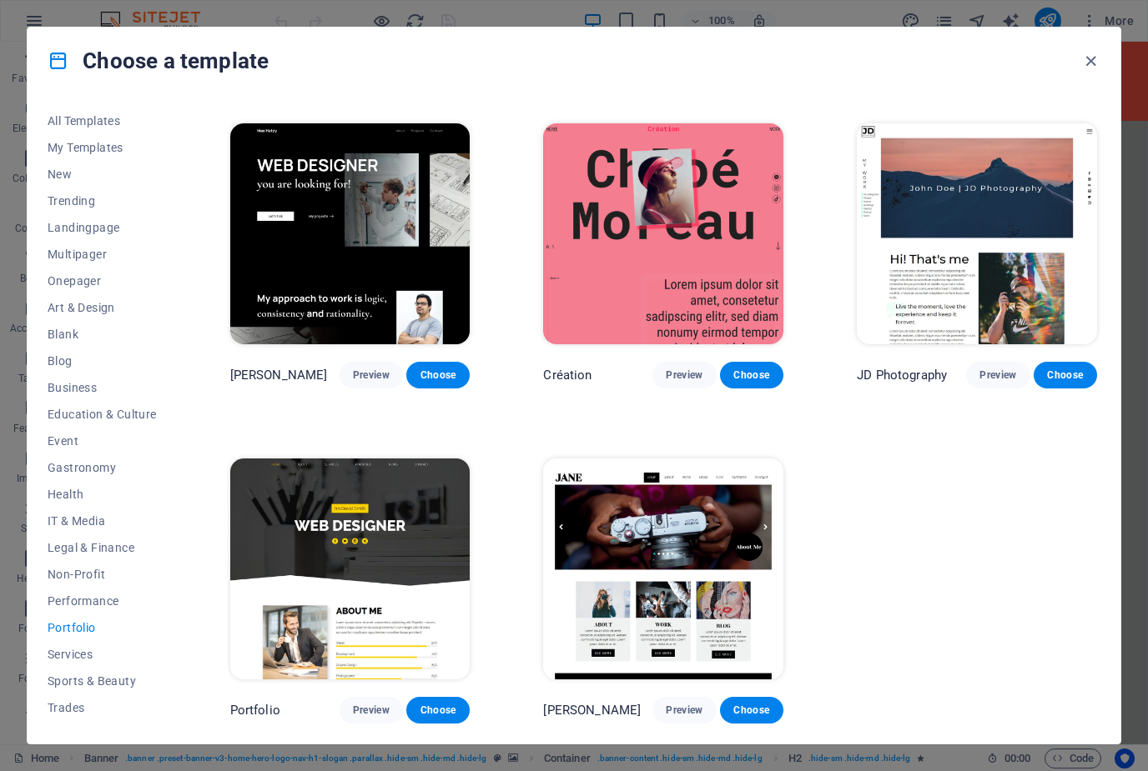
scroll to position [329, 0]
click at [73, 337] on span "Blank" at bounding box center [102, 334] width 109 height 13
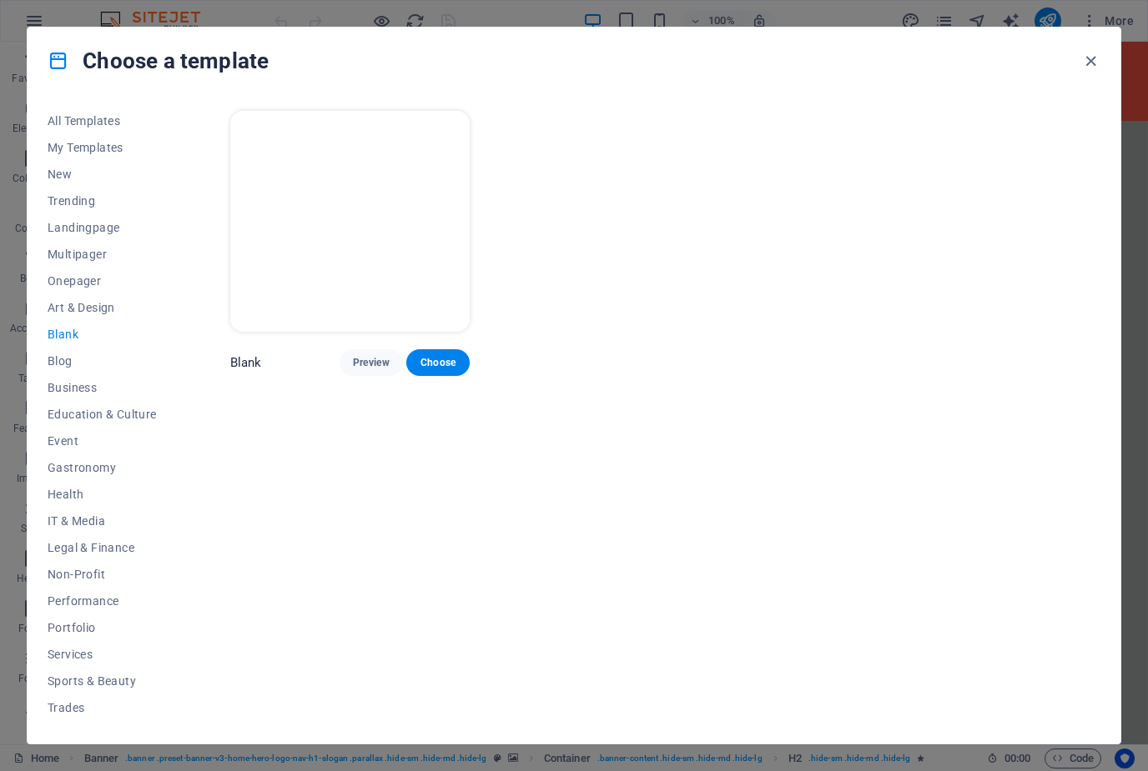
scroll to position [0, 0]
click at [436, 363] on span "Choose" at bounding box center [437, 362] width 37 height 13
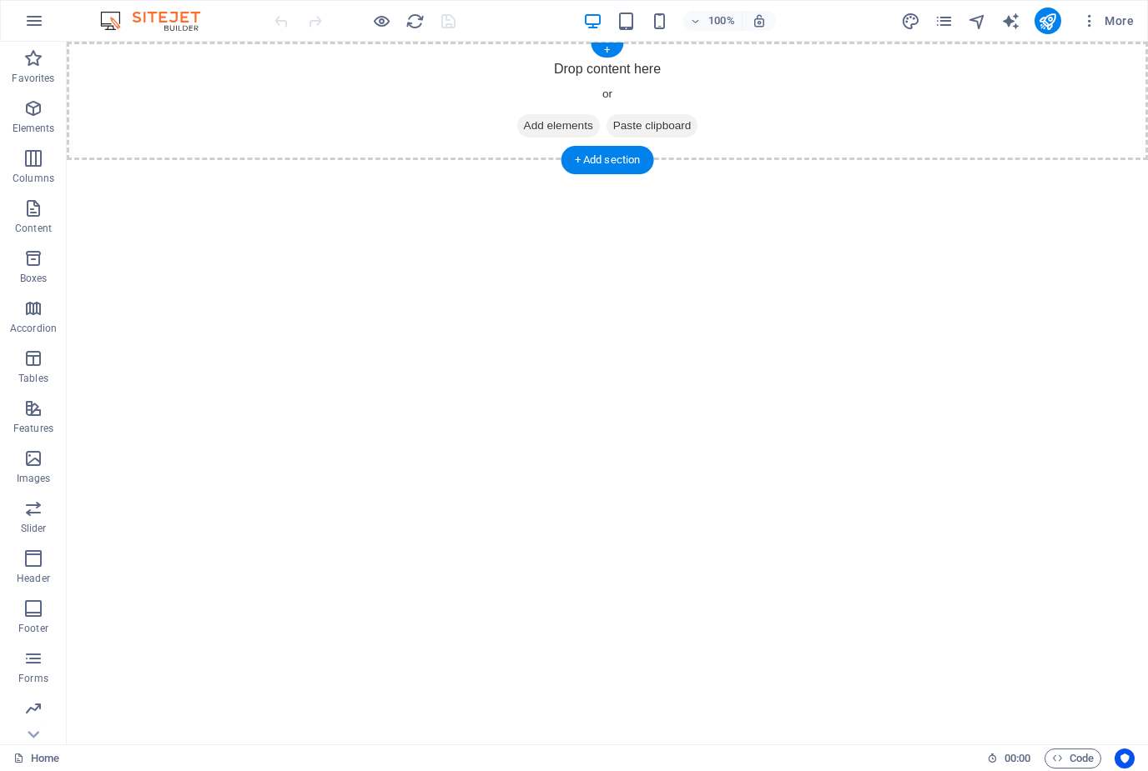
click at [568, 124] on span "Add elements" at bounding box center [558, 125] width 83 height 23
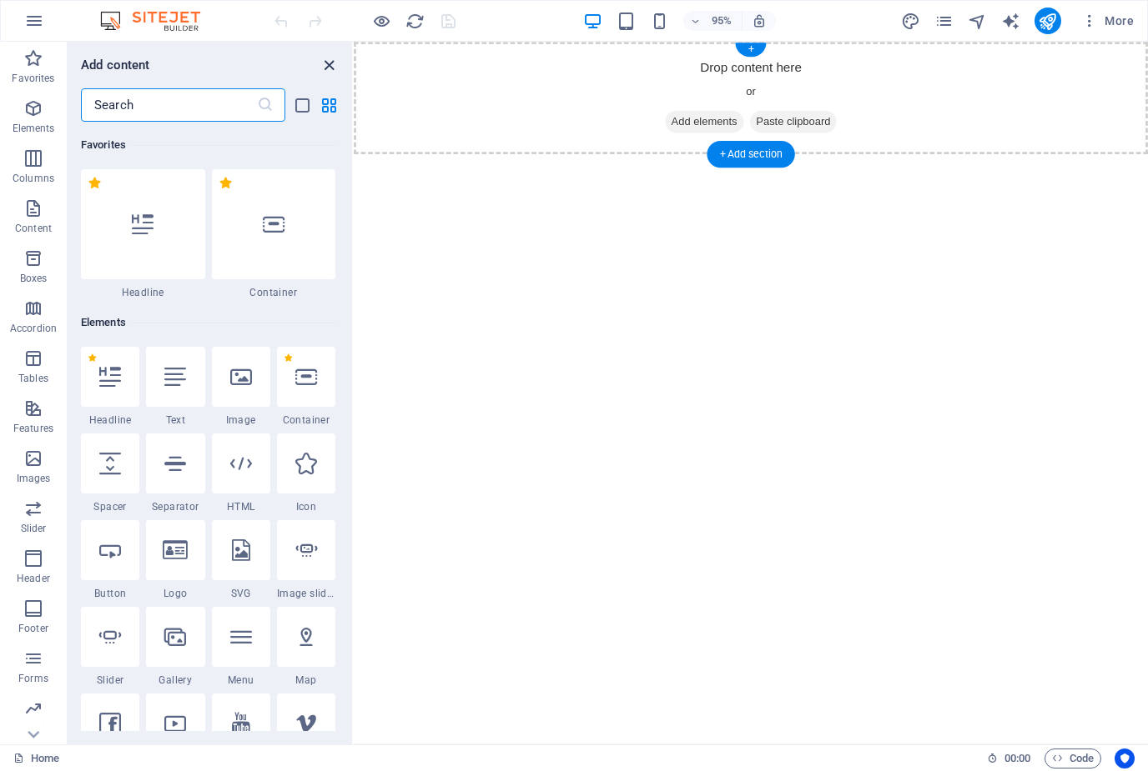
click at [329, 56] on icon "close panel" at bounding box center [328, 65] width 19 height 19
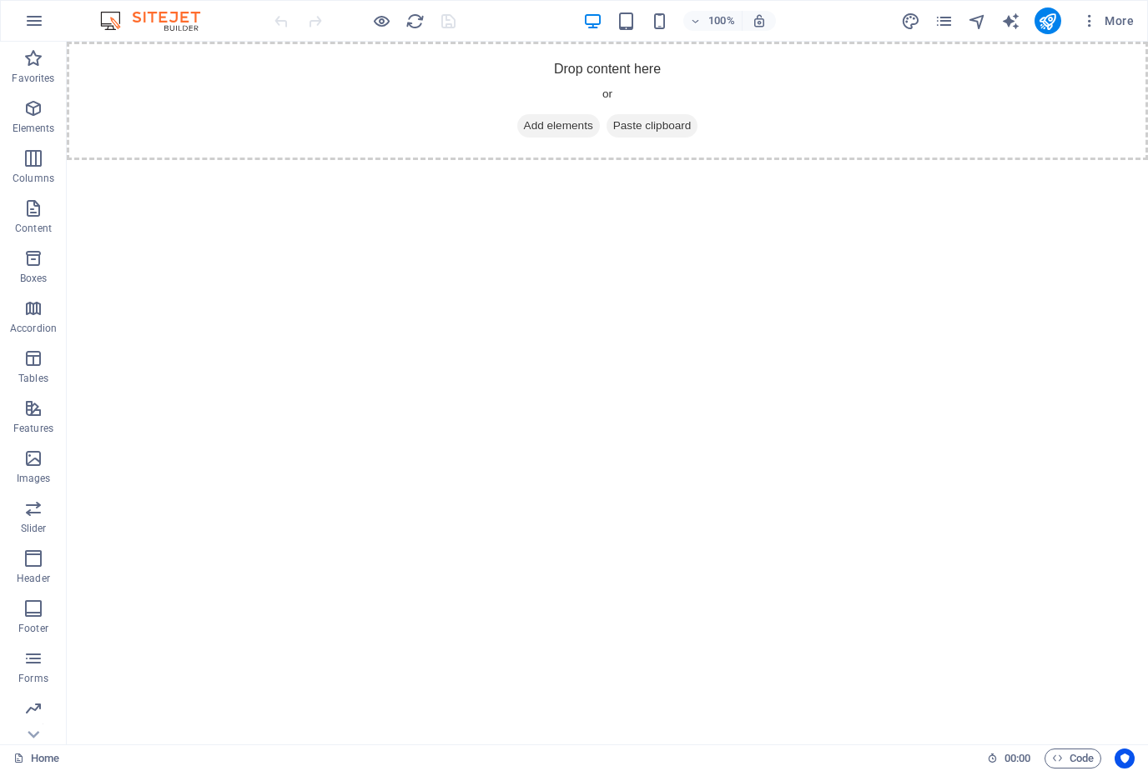
click at [572, 160] on html "Skip to main content Drop content here or Add elements Paste clipboard" at bounding box center [607, 101] width 1081 height 118
click at [575, 160] on html "Skip to main content Drop content here or Add elements Paste clipboard" at bounding box center [607, 101] width 1081 height 118
click at [661, 134] on span "Paste clipboard" at bounding box center [652, 125] width 92 height 23
click at [671, 121] on span "Paste clipboard" at bounding box center [652, 125] width 92 height 23
click at [661, 126] on span "Paste clipboard" at bounding box center [652, 125] width 92 height 23
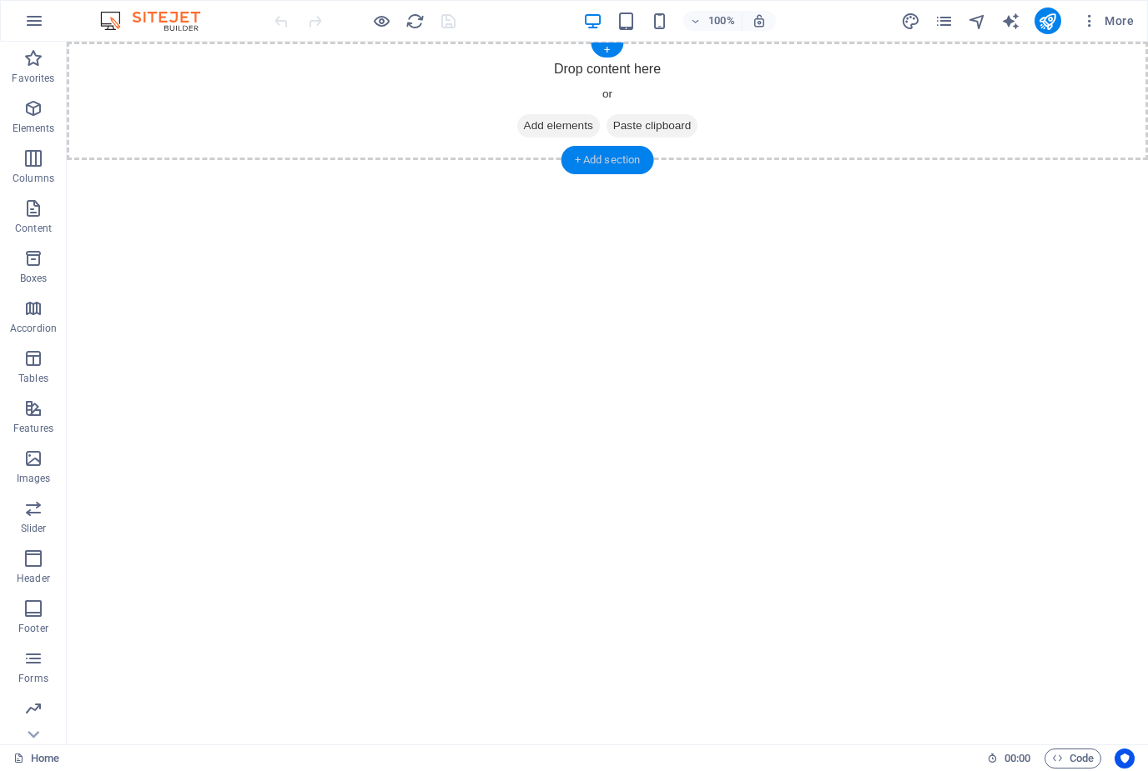
click at [629, 164] on div "+ Add section" at bounding box center [607, 160] width 93 height 28
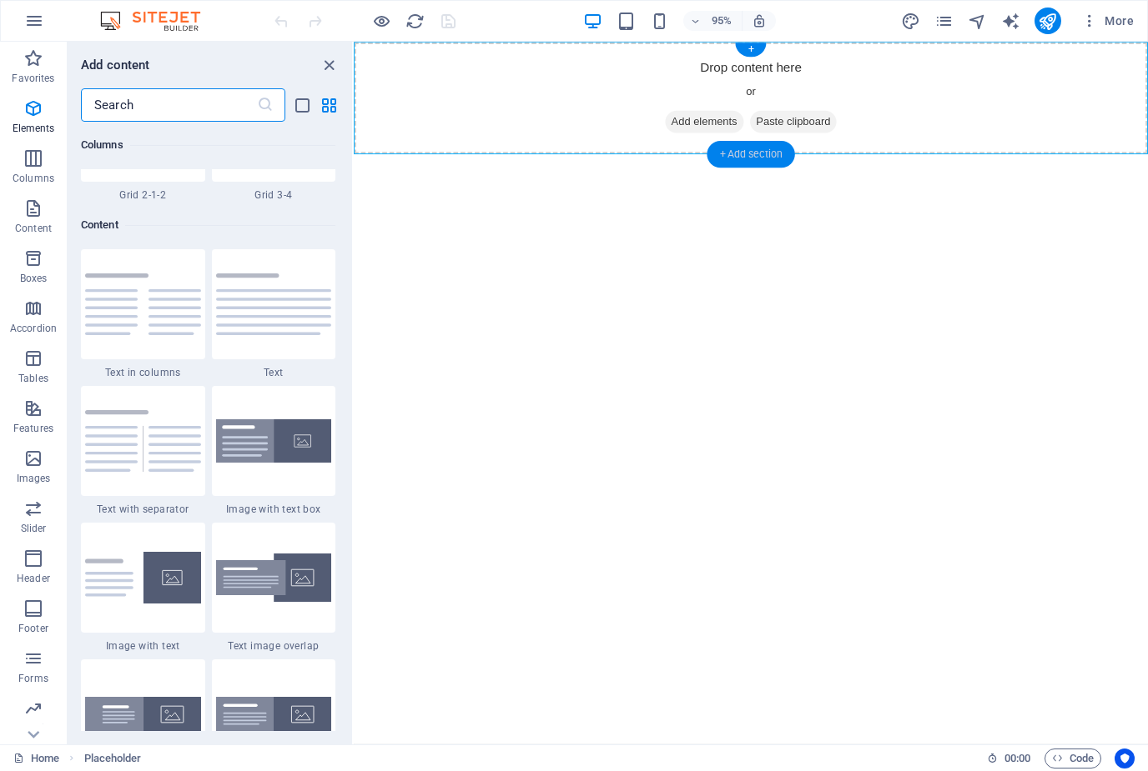
scroll to position [2918, 0]
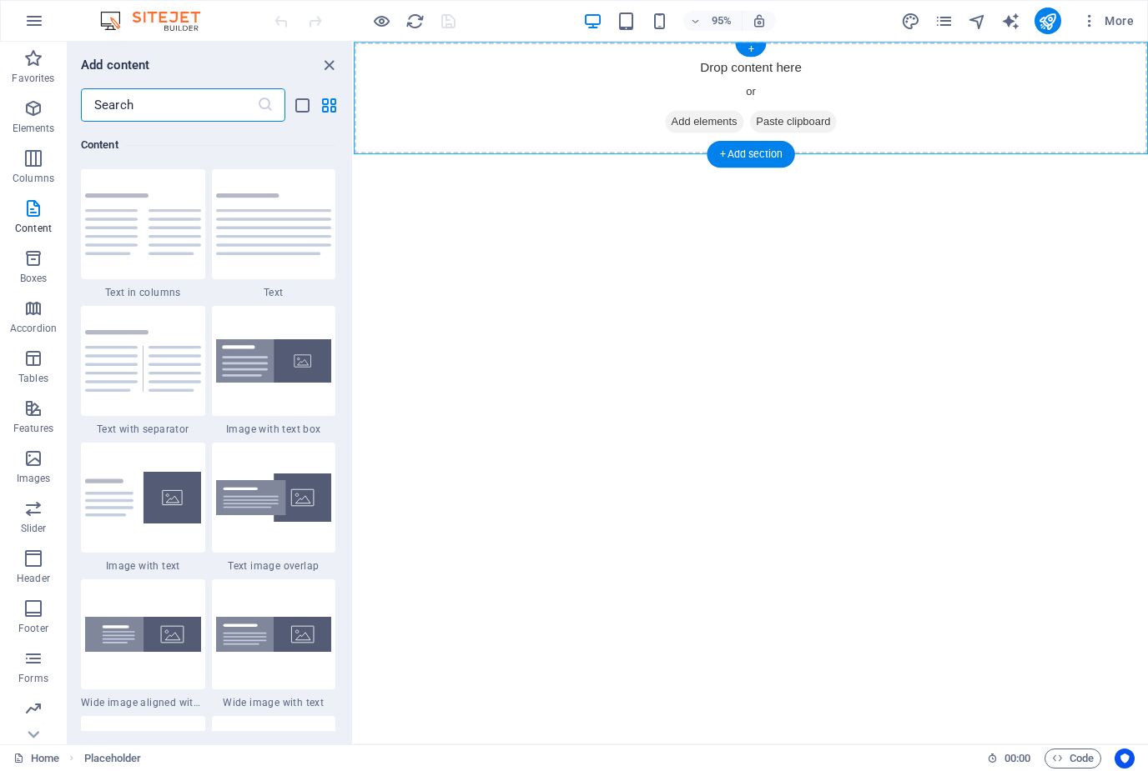
click at [709, 128] on span "Add elements" at bounding box center [722, 125] width 83 height 23
click at [698, 122] on span "Add elements" at bounding box center [722, 125] width 83 height 23
click at [330, 44] on div "Add content ​ Favorites 1 Star Headline 1 Star Container Elements 1 Star Headli…" at bounding box center [210, 393] width 284 height 703
click at [329, 56] on icon "close panel" at bounding box center [328, 65] width 19 height 19
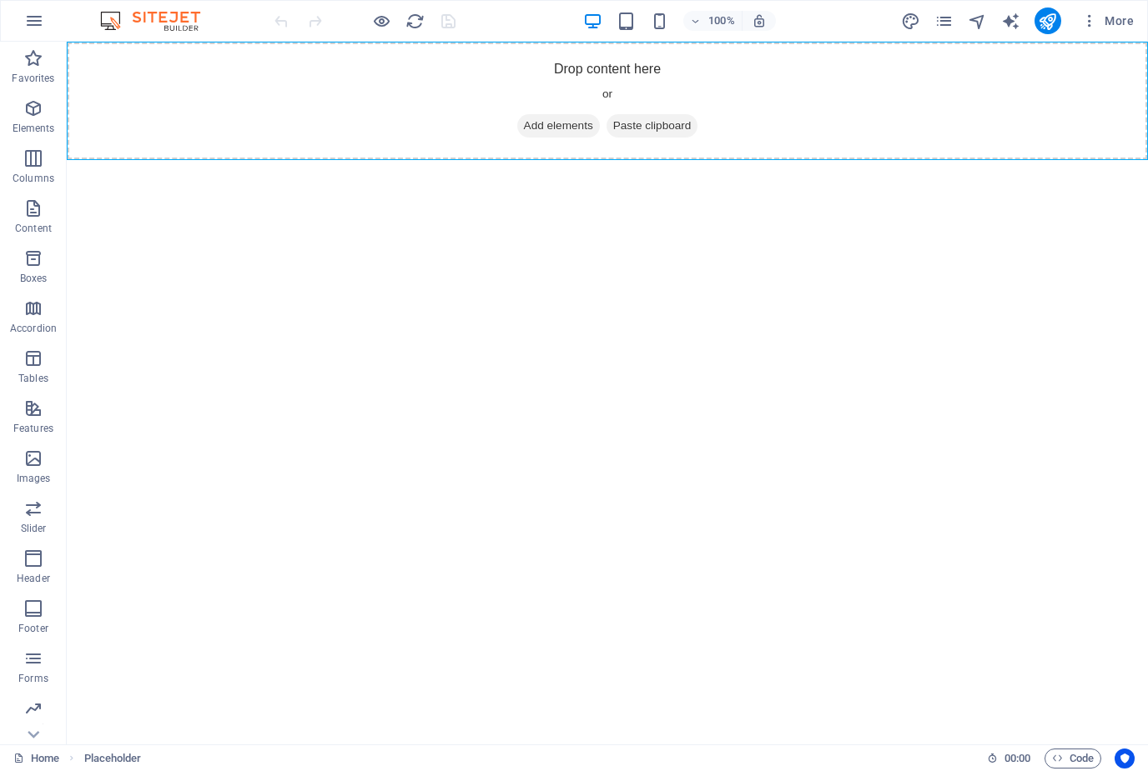
click at [530, 135] on span "Add elements" at bounding box center [558, 125] width 83 height 23
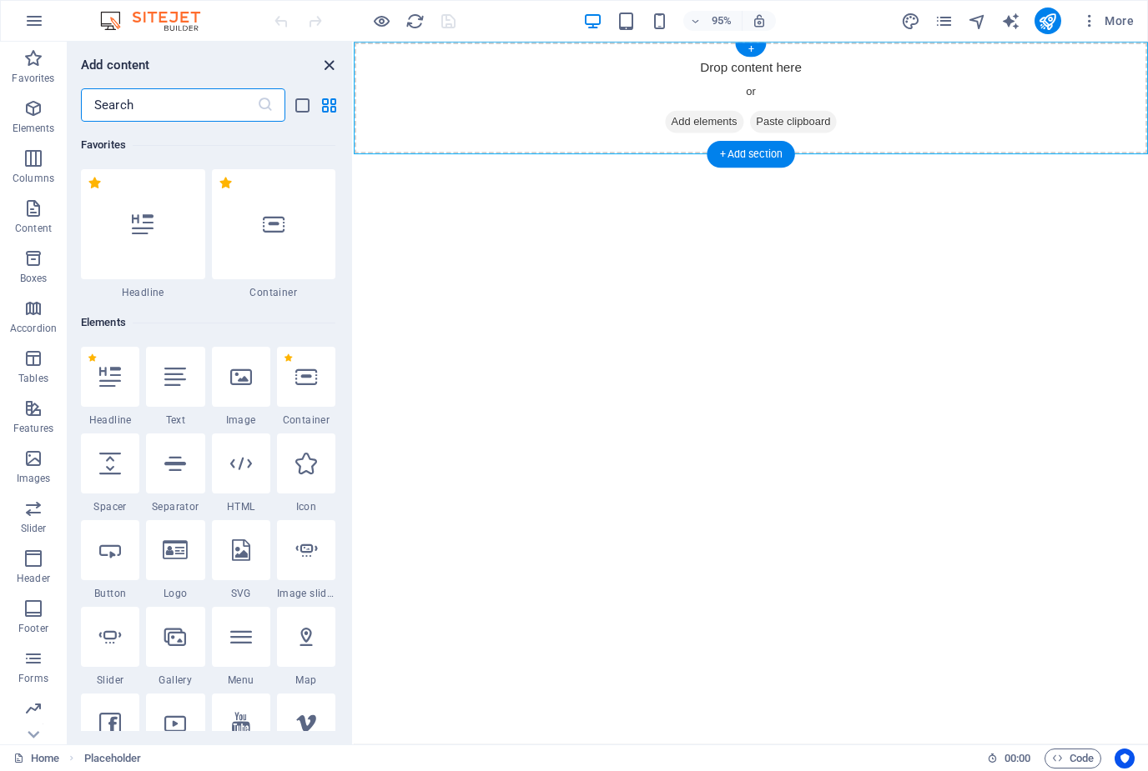
click at [319, 58] on icon "close panel" at bounding box center [328, 65] width 19 height 19
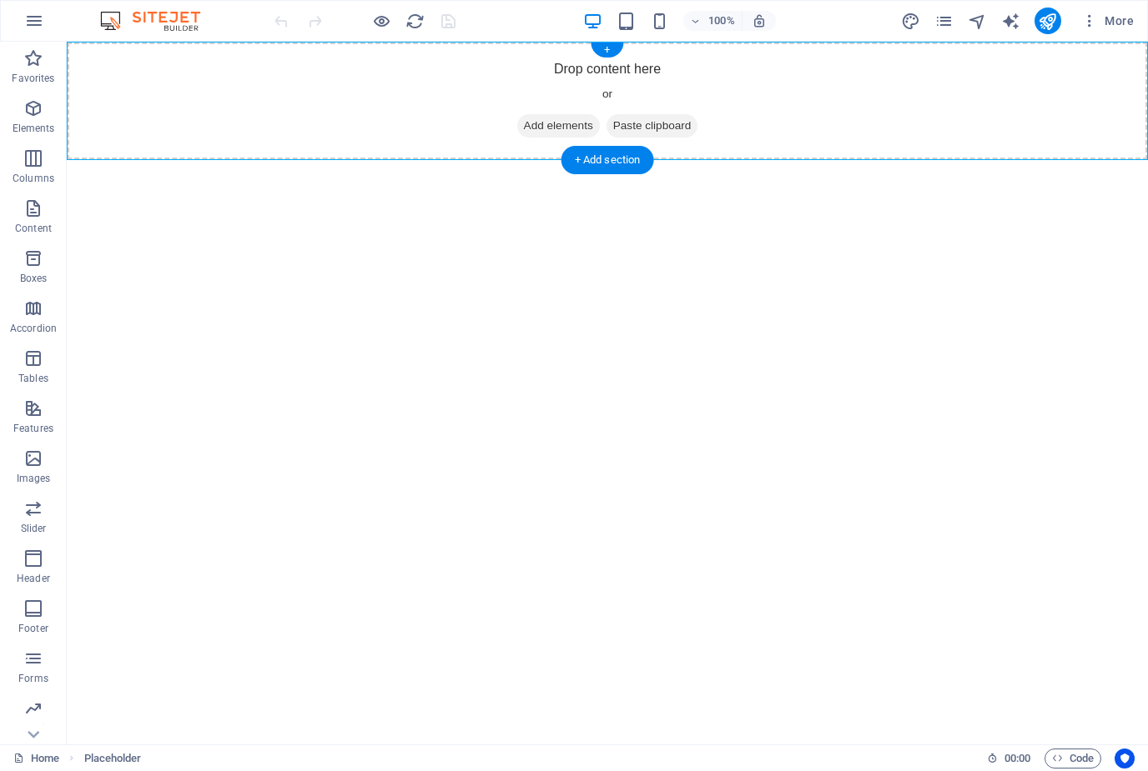
click at [600, 80] on div "Drop content here or Add elements Paste clipboard" at bounding box center [607, 101] width 1081 height 118
click at [613, 54] on div "+" at bounding box center [606, 50] width 33 height 15
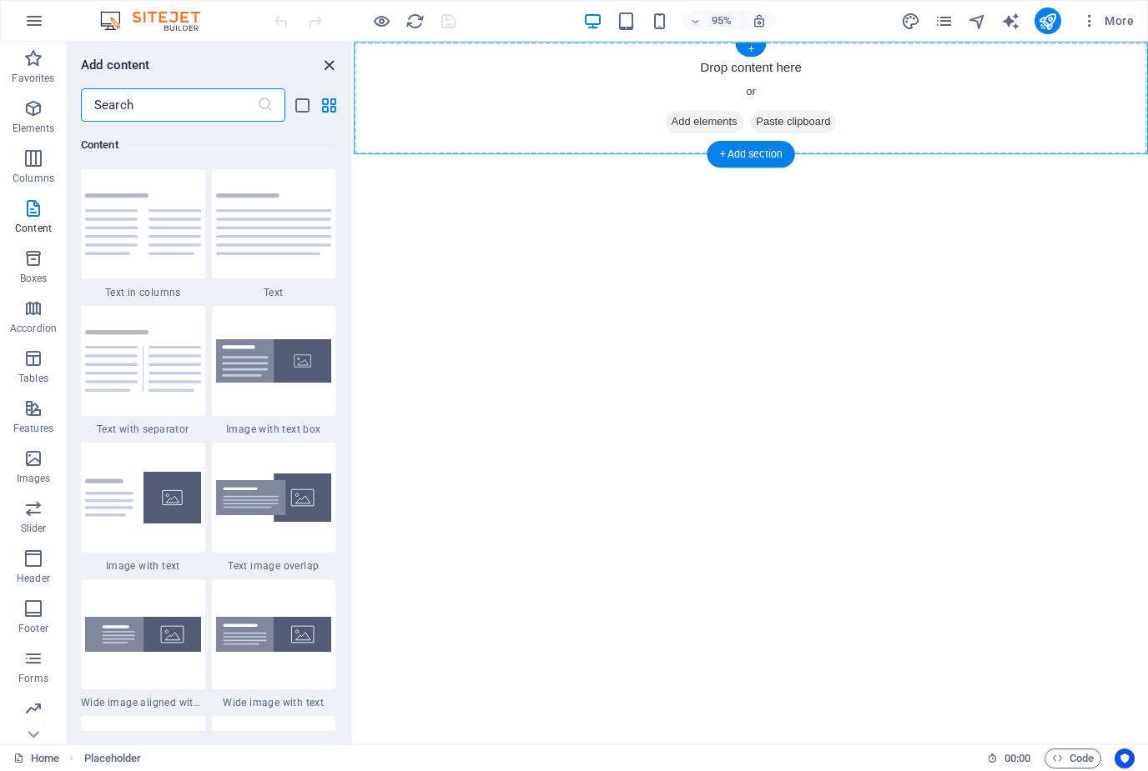
click at [322, 65] on icon "close panel" at bounding box center [328, 65] width 19 height 19
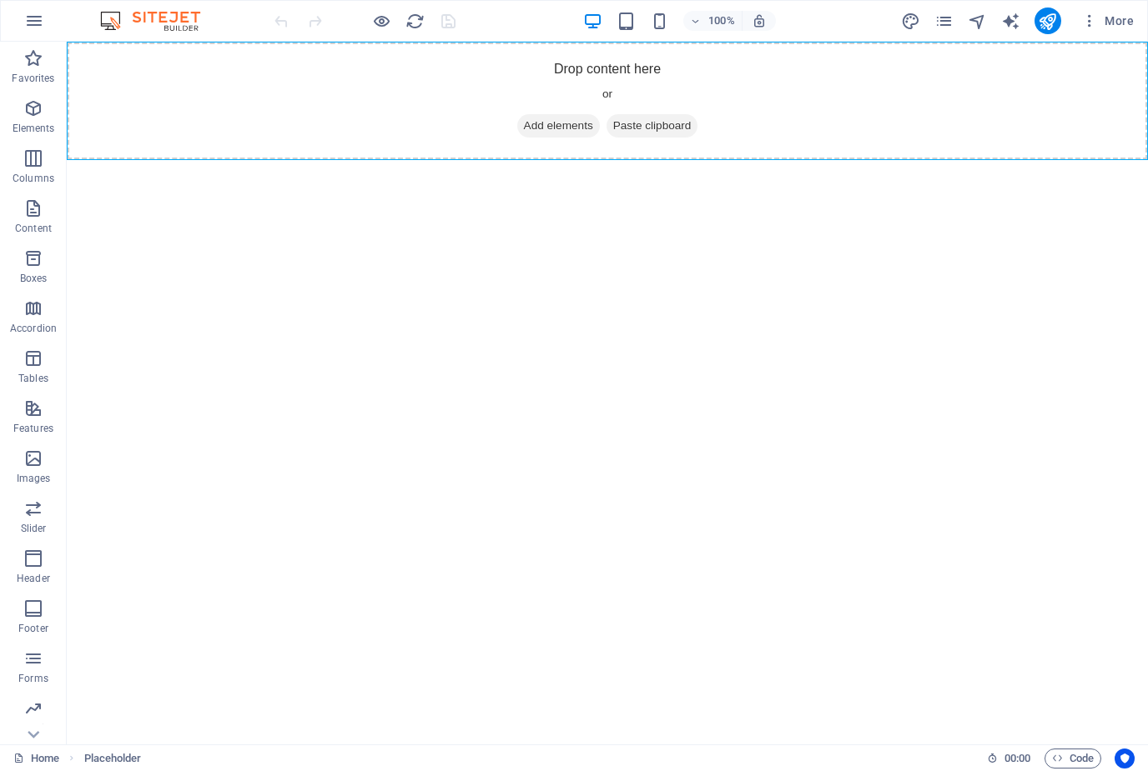
click at [714, 96] on div "Drop content here or Add elements Paste clipboard" at bounding box center [607, 101] width 1081 height 118
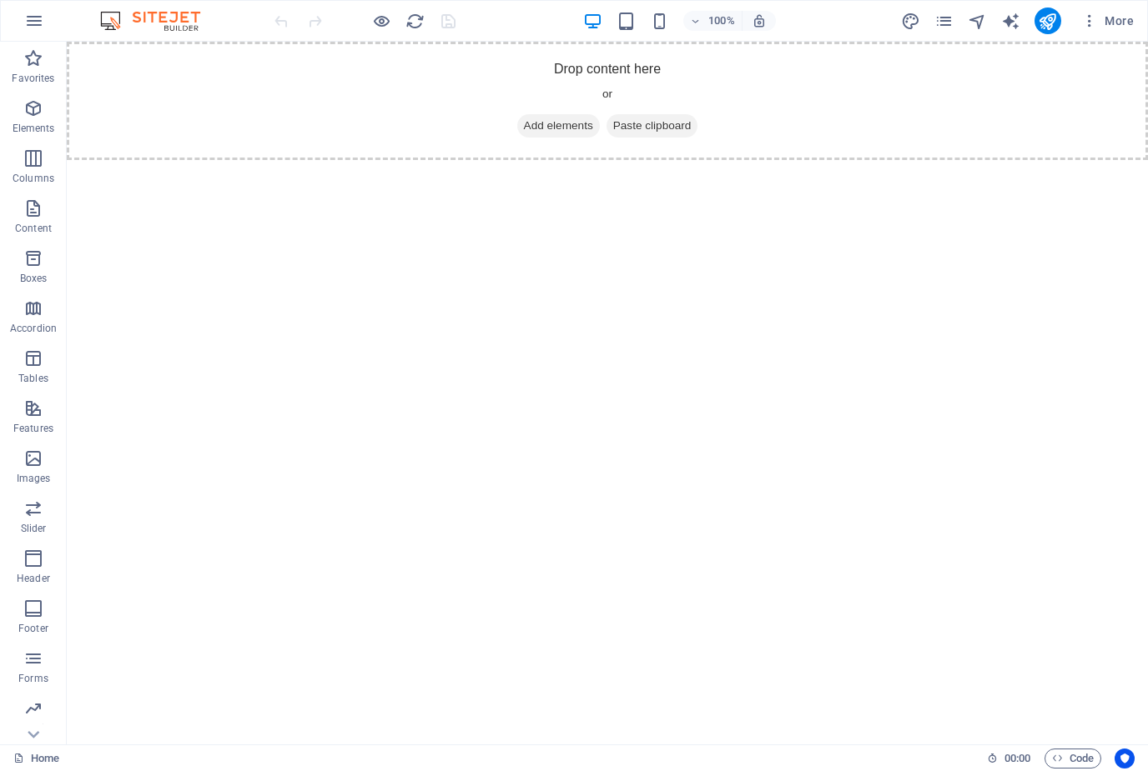
click at [677, 134] on span "Paste clipboard" at bounding box center [652, 125] width 92 height 23
click at [668, 125] on span "Paste clipboard" at bounding box center [652, 125] width 92 height 23
click at [650, 121] on span "Paste clipboard" at bounding box center [652, 125] width 92 height 23
click at [640, 129] on span "Paste clipboard" at bounding box center [652, 125] width 92 height 23
click at [625, 81] on div "Drop content here or Add elements Paste clipboard" at bounding box center [607, 101] width 1081 height 118
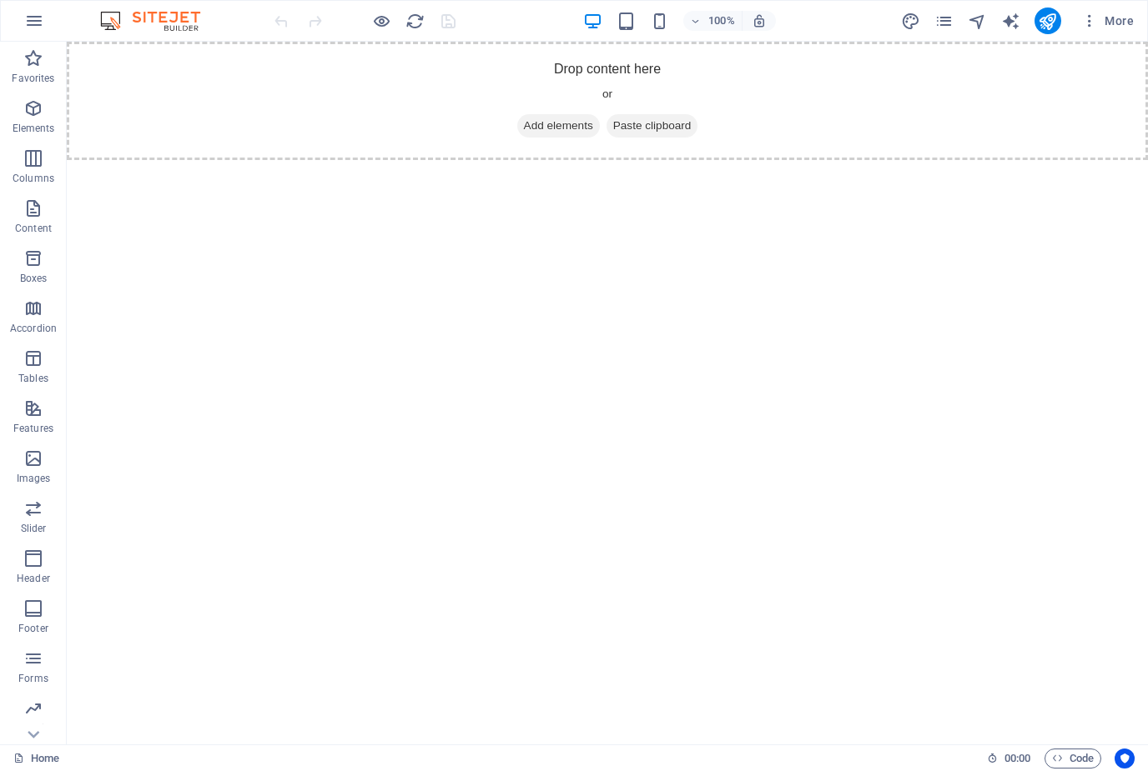
click at [610, 133] on span "Paste clipboard" at bounding box center [652, 125] width 92 height 23
click at [559, 133] on span "Add elements" at bounding box center [558, 125] width 83 height 23
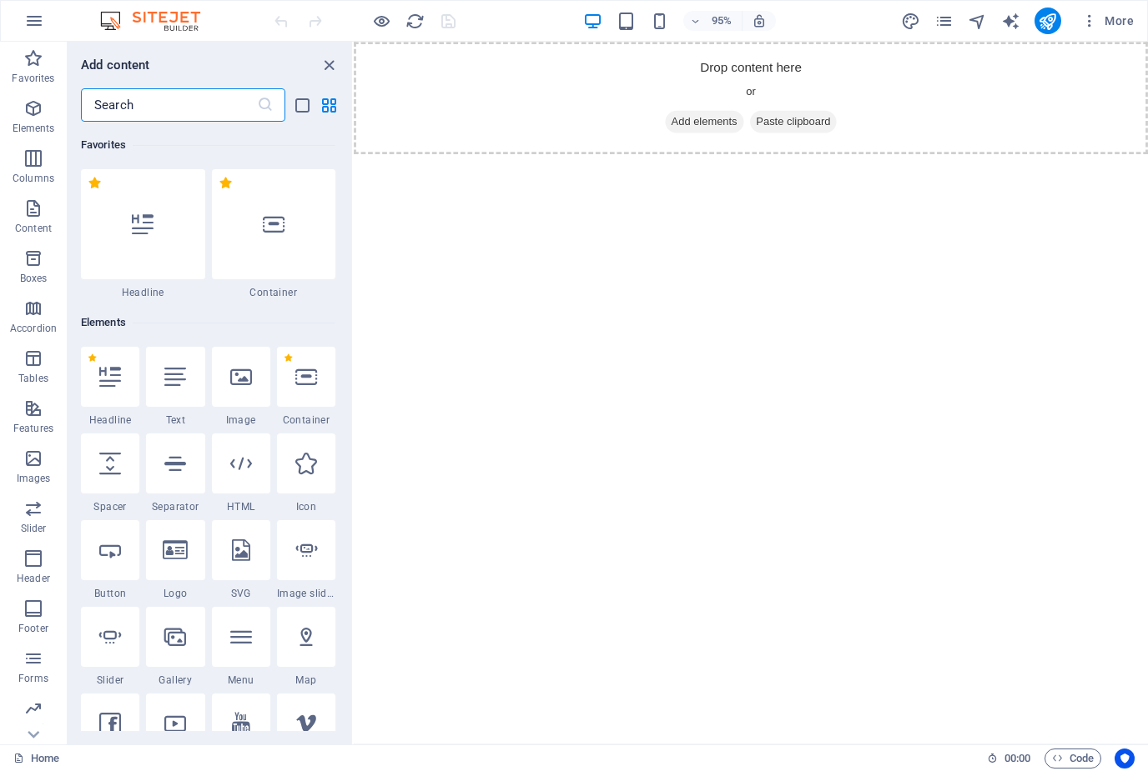
click at [681, 129] on span "Add elements" at bounding box center [722, 125] width 83 height 23
click at [319, 65] on icon "close panel" at bounding box center [328, 65] width 19 height 19
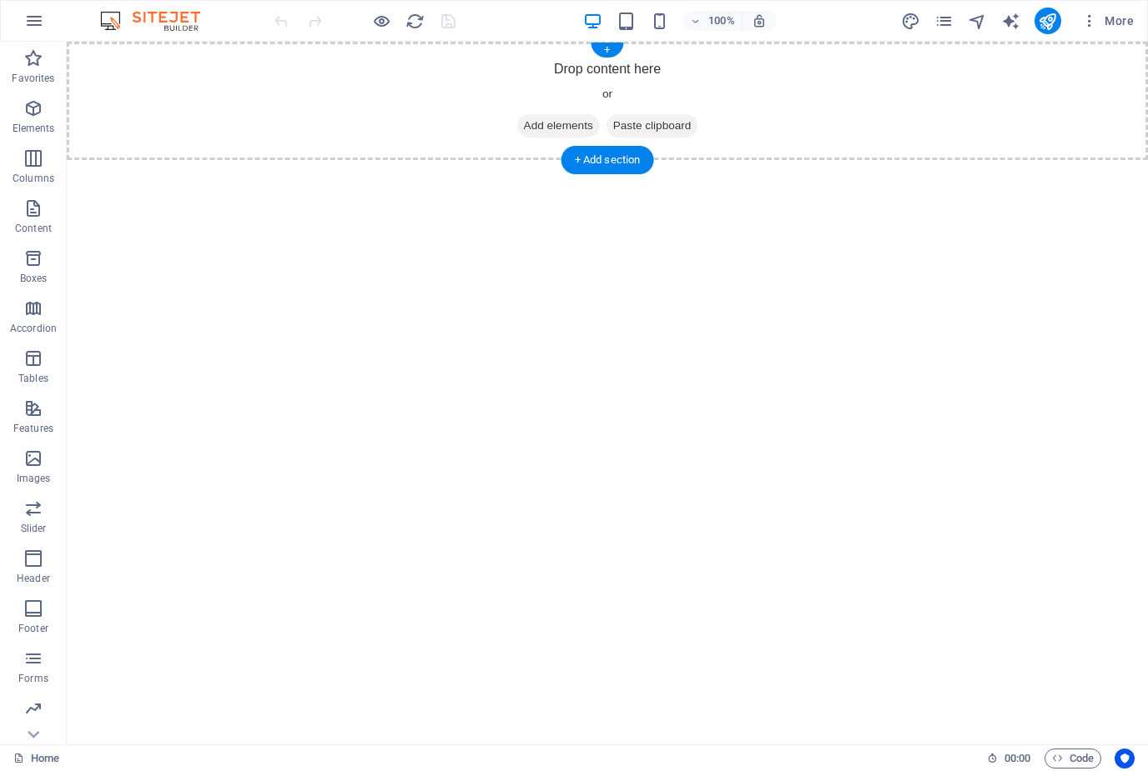
click at [652, 128] on span "Paste clipboard" at bounding box center [652, 125] width 92 height 23
click at [613, 48] on div "+" at bounding box center [606, 50] width 33 height 15
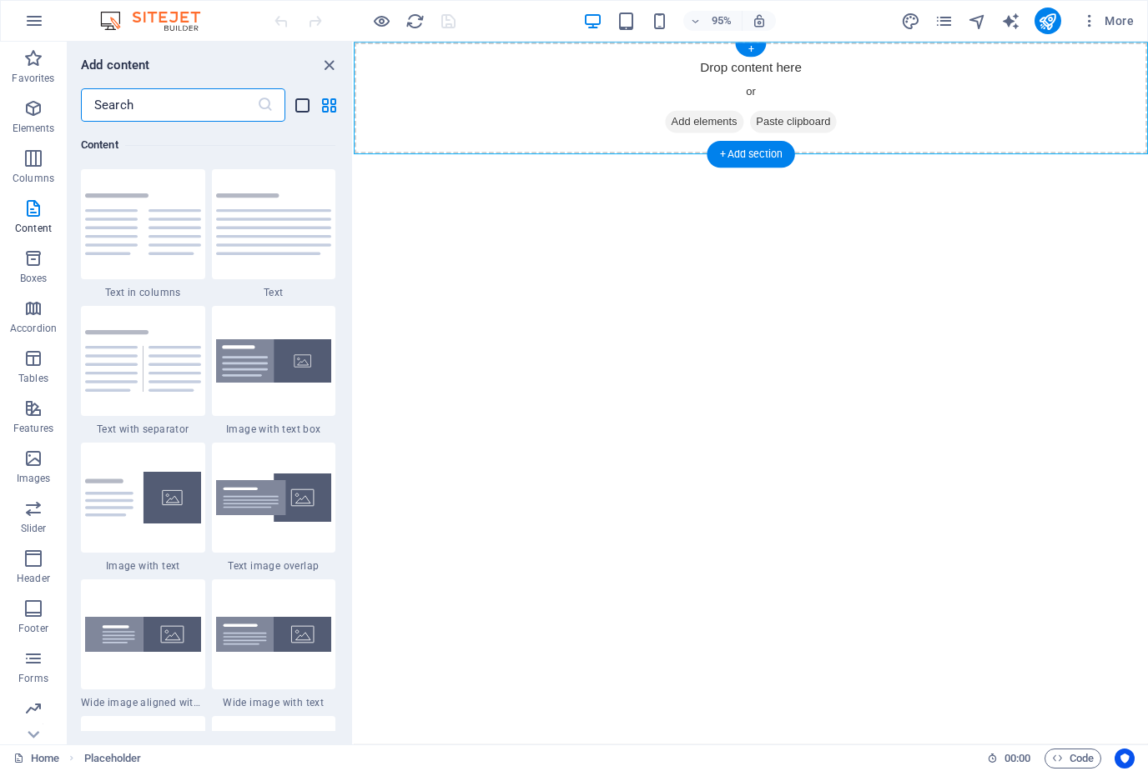
click at [294, 104] on icon "list-view" at bounding box center [302, 105] width 19 height 19
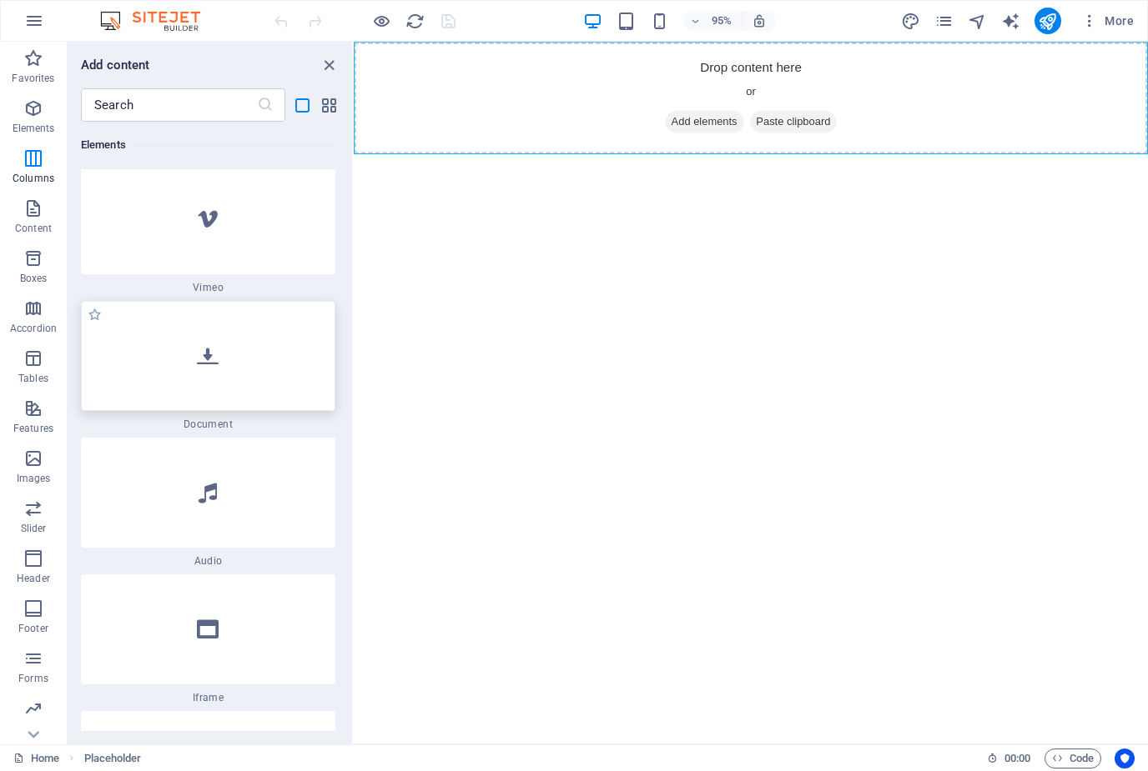
click at [266, 381] on div at bounding box center [208, 356] width 254 height 110
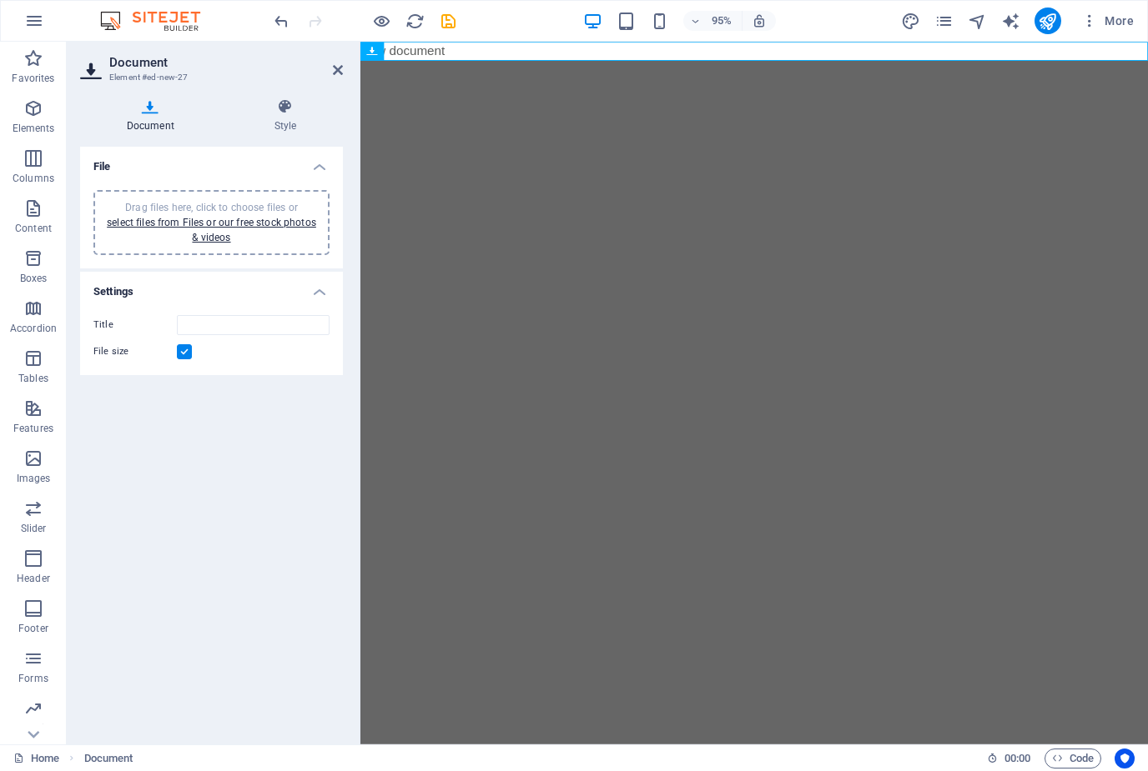
click at [287, 209] on span "Drag files here, click to choose files or select files from Files or our free s…" at bounding box center [211, 223] width 209 height 42
type input "COMTASKlogo-G4Jf0h_uIssrevwhdCagIA.jpg"
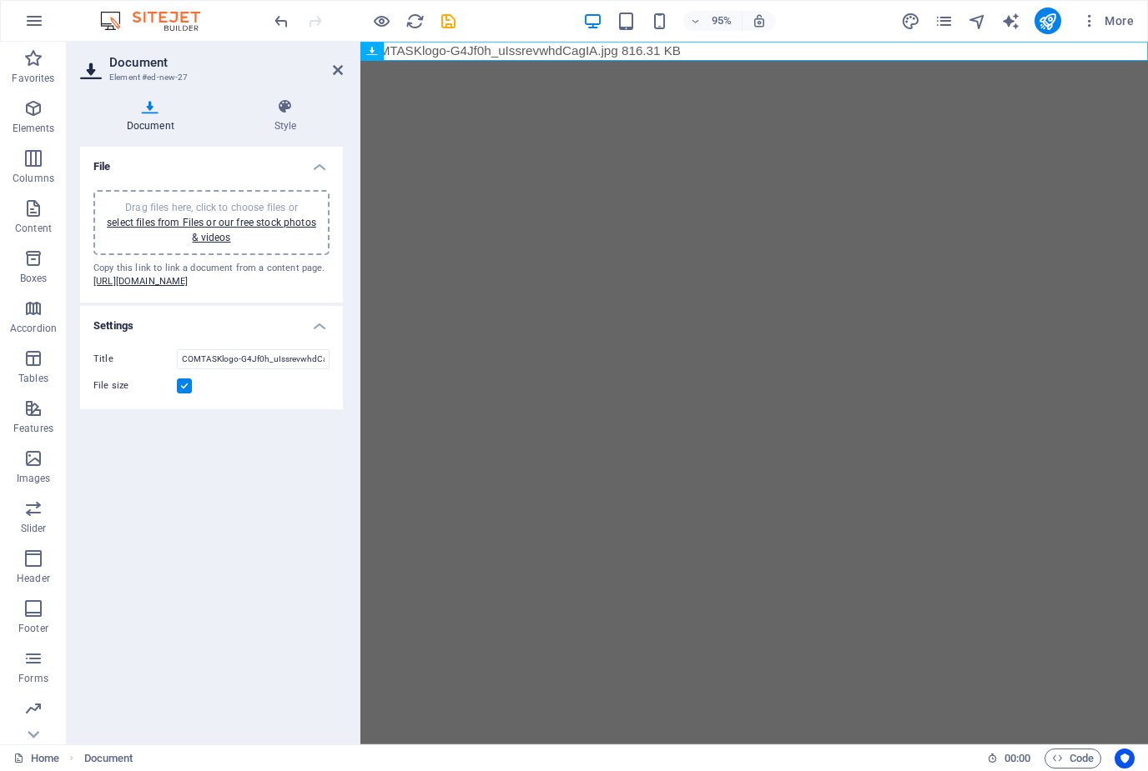
click at [162, 126] on h4 "Document" at bounding box center [154, 115] width 148 height 35
click at [161, 81] on h3 "Element #ed-new-27" at bounding box center [209, 77] width 200 height 15
click at [339, 76] on icon at bounding box center [338, 69] width 10 height 13
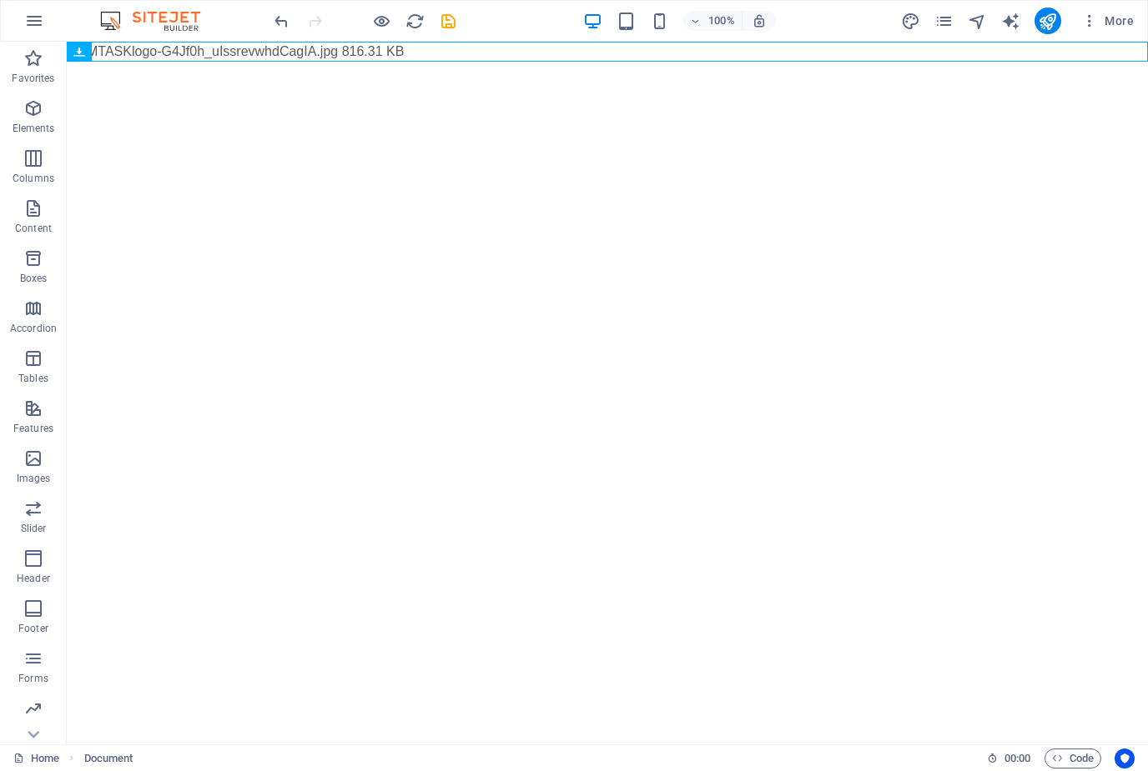
click at [577, 62] on html "Skip to main content COMTASKlogo-G4Jf0h_uIssrevwhdCagIA.jpg 816.31 KB" at bounding box center [607, 52] width 1081 height 20
click at [504, 62] on html "Skip to main content COMTASKlogo-G4Jf0h_uIssrevwhdCagIA.jpg 816.31 KB" at bounding box center [607, 52] width 1081 height 20
click at [1121, 24] on span "More" at bounding box center [1107, 21] width 53 height 17
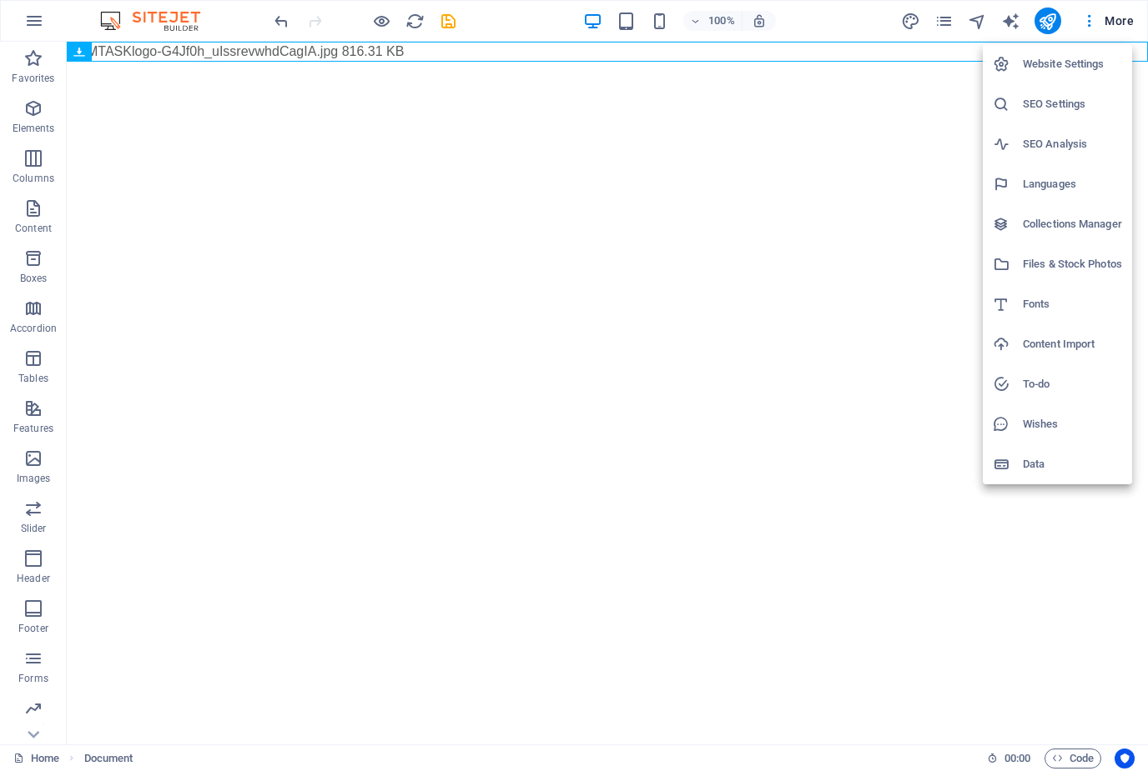
click at [1129, 15] on div at bounding box center [574, 385] width 1148 height 771
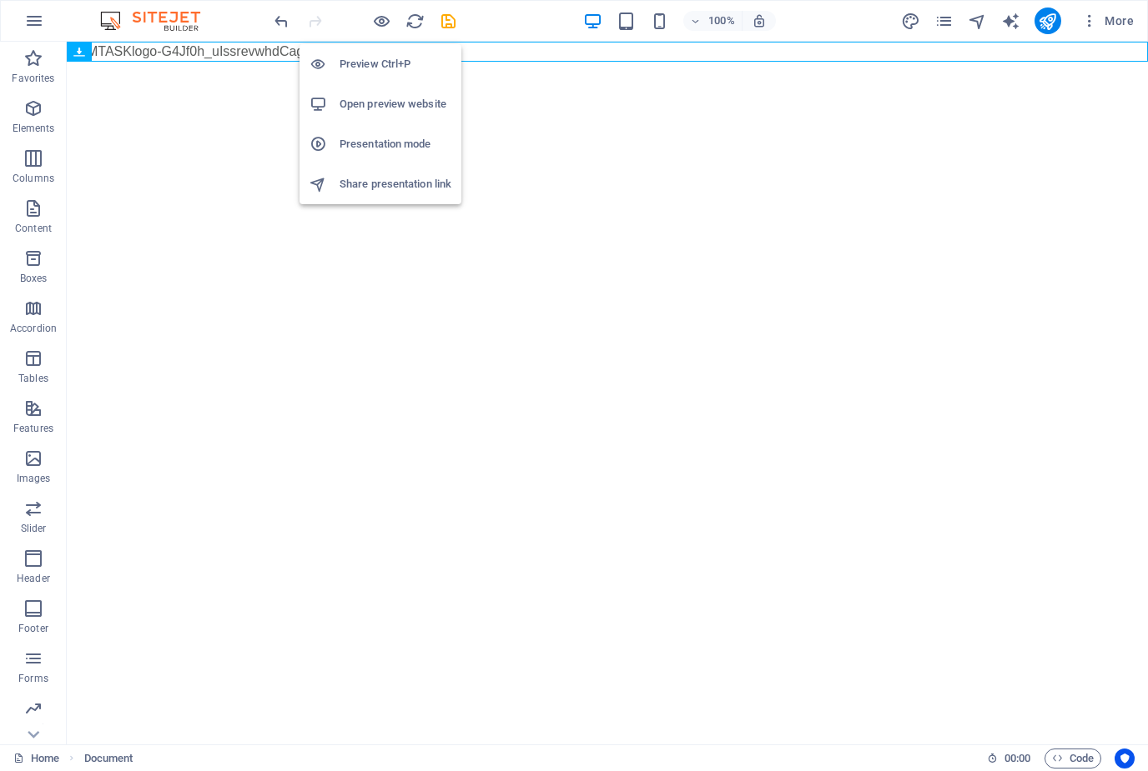
click at [409, 117] on li "Open preview website" at bounding box center [380, 104] width 162 height 40
click at [601, 62] on html "Skip to main content COMTASKlogo-G4Jf0h_uIssrevwhdCagIA.jpg 816.31 KB" at bounding box center [607, 52] width 1081 height 20
click at [452, 13] on icon "save" at bounding box center [448, 21] width 19 height 19
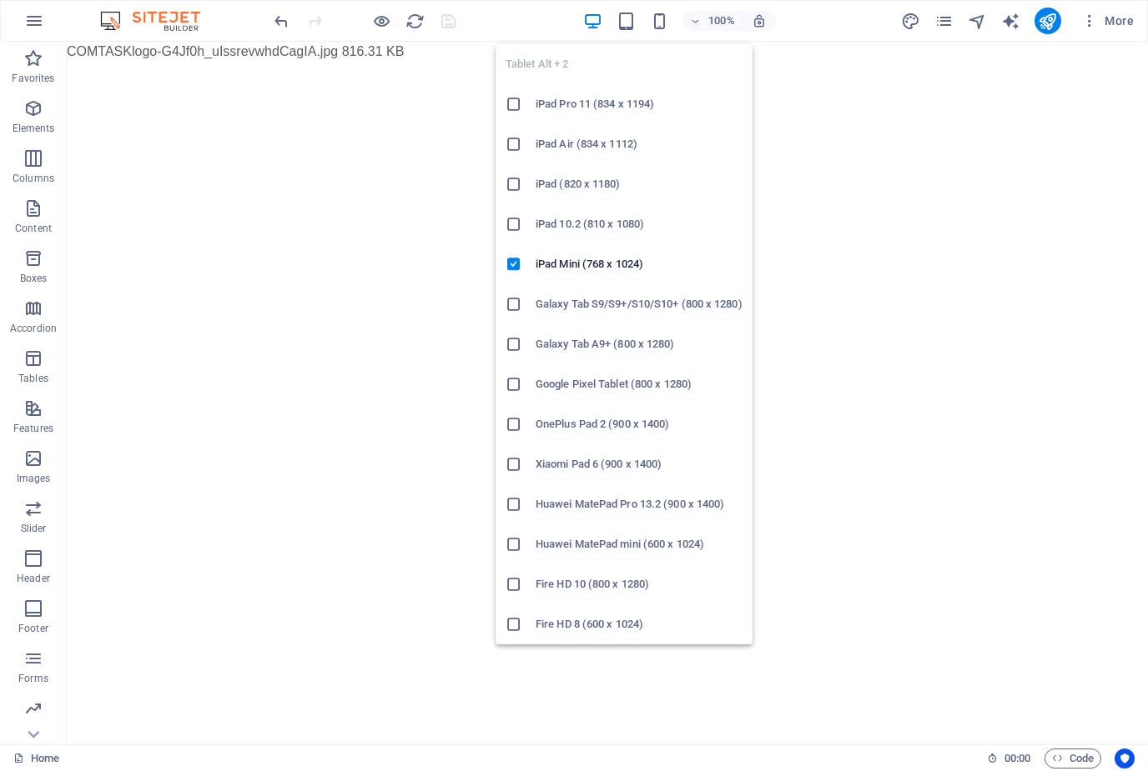
click at [831, 62] on html "Skip to main content COMTASKlogo-G4Jf0h_uIssrevwhdCagIA.jpg 816.31 KB" at bounding box center [607, 52] width 1081 height 20
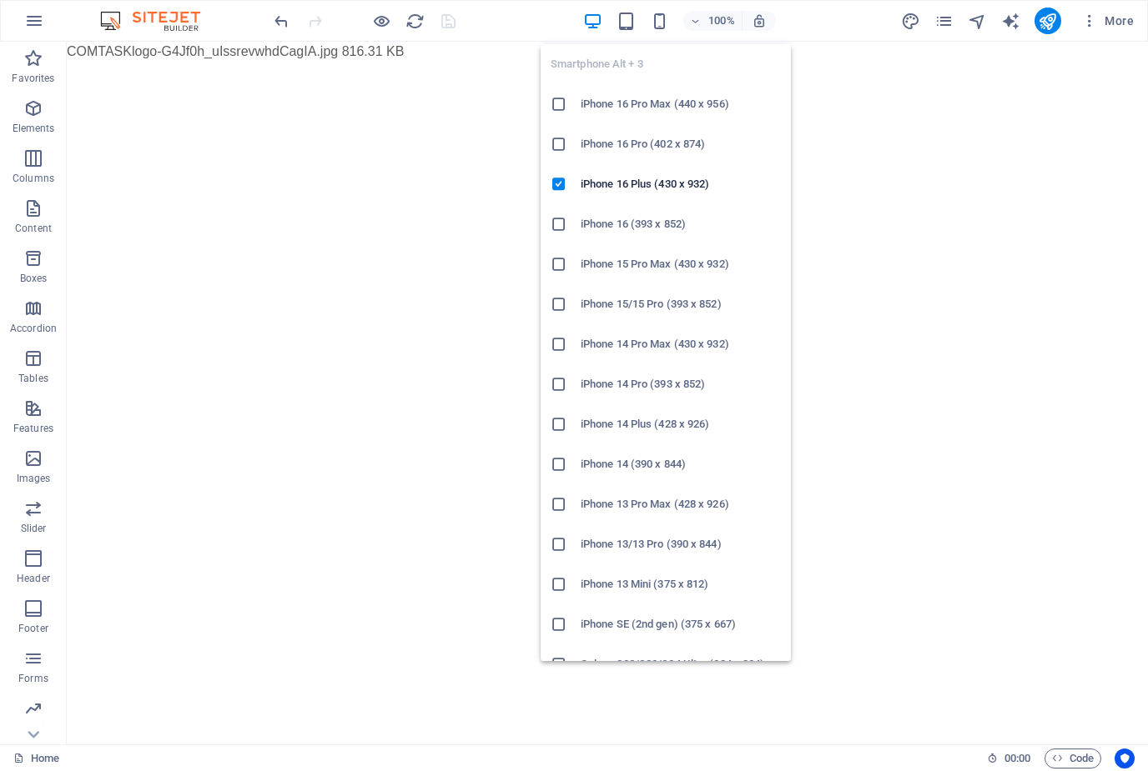
click at [693, 109] on h6 "iPhone 16 Pro Max (440 x 956)" at bounding box center [680, 104] width 200 height 20
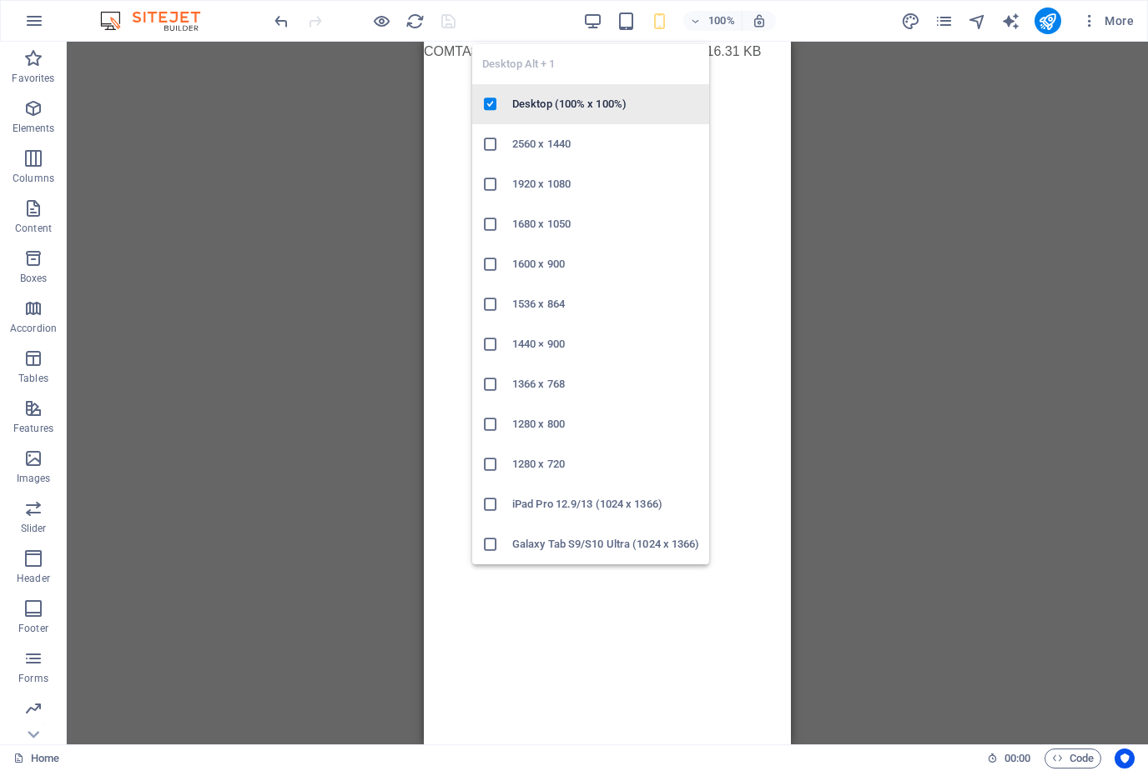
click at [603, 107] on h6 "Desktop (100% x 100%)" at bounding box center [605, 104] width 187 height 20
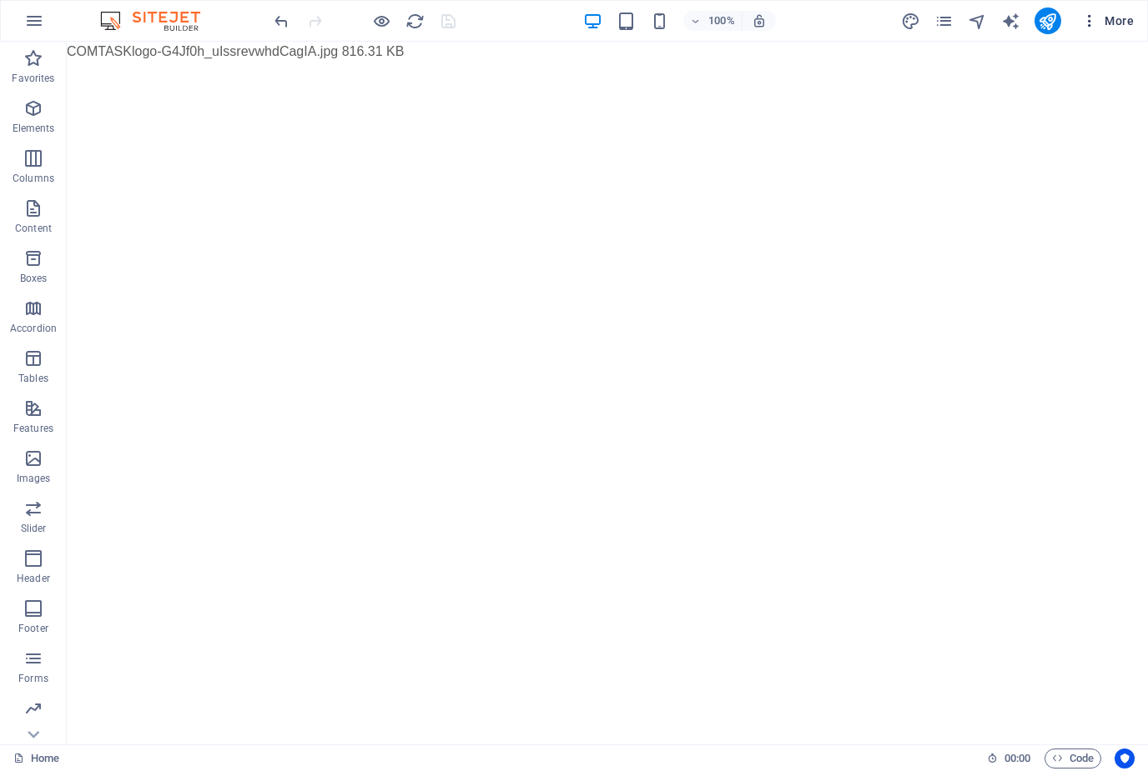
click at [1120, 25] on span "More" at bounding box center [1107, 21] width 53 height 17
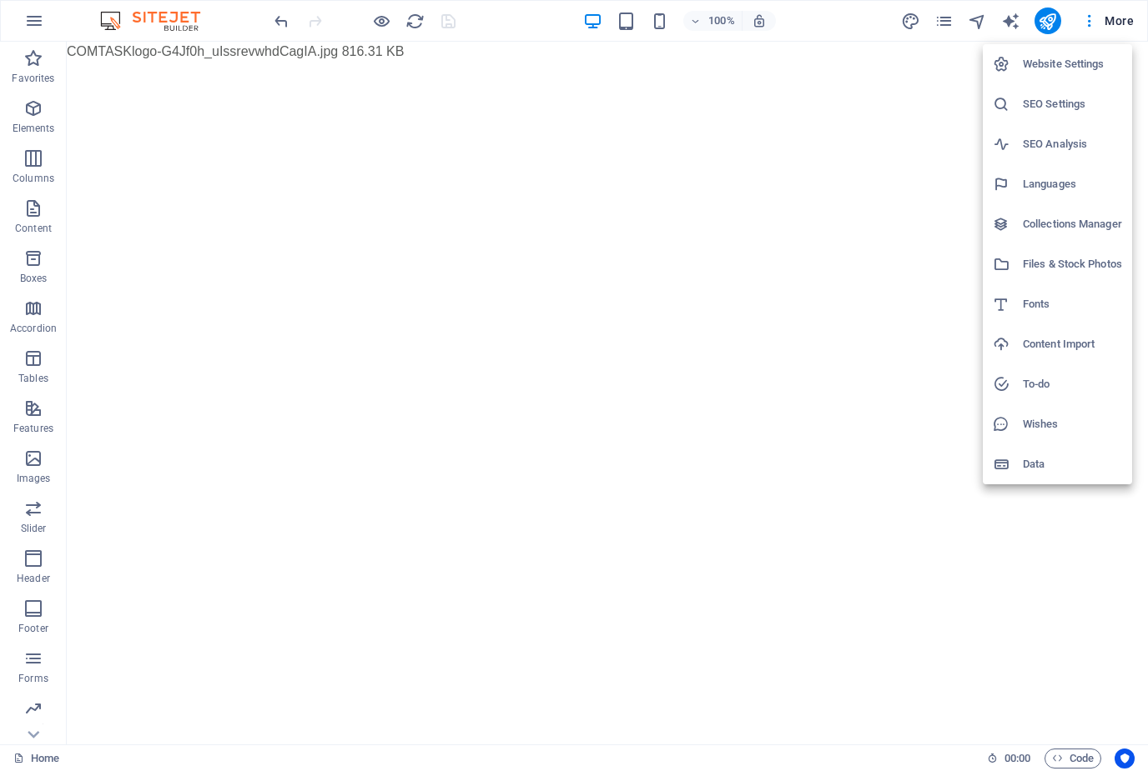
click at [795, 193] on div at bounding box center [574, 385] width 1148 height 771
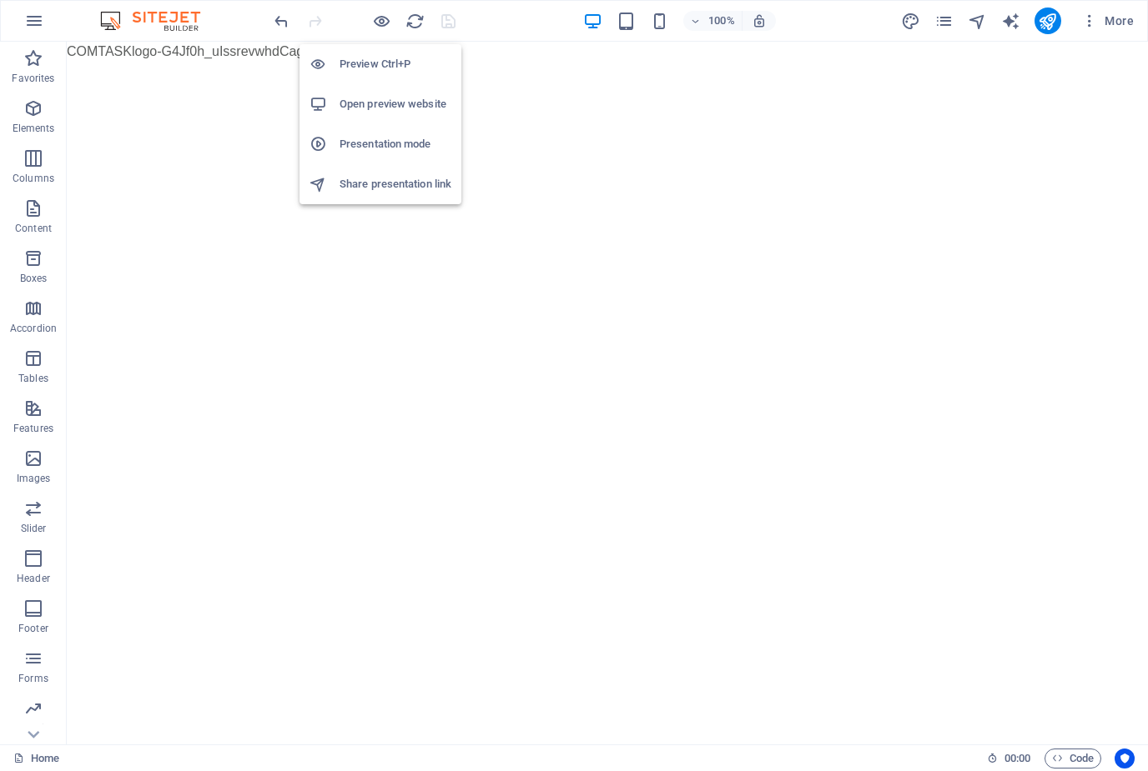
click at [382, 68] on h6 "Preview Ctrl+P" at bounding box center [395, 64] width 112 height 20
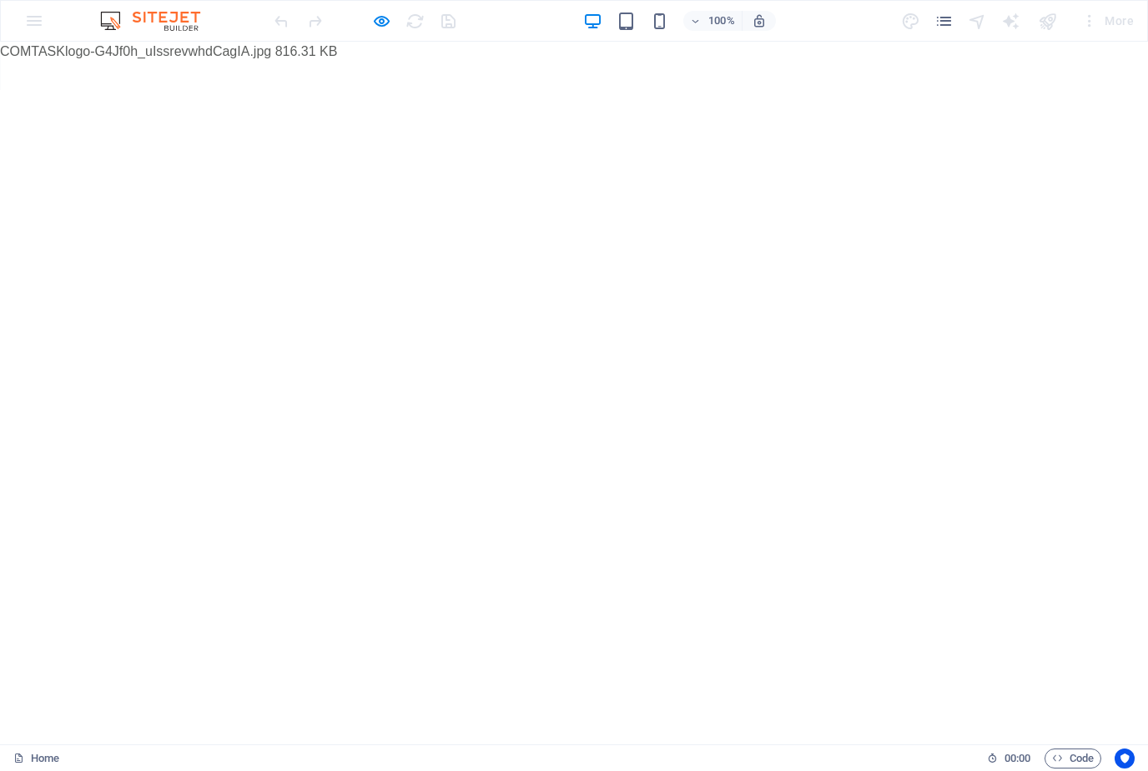
click at [365, 62] on html "Skip to main content COMTASKlogo-G4Jf0h_uIssrevwhdCagIA.jpg 816.31 KB" at bounding box center [574, 52] width 1148 height 20
